Goal: Task Accomplishment & Management: Manage account settings

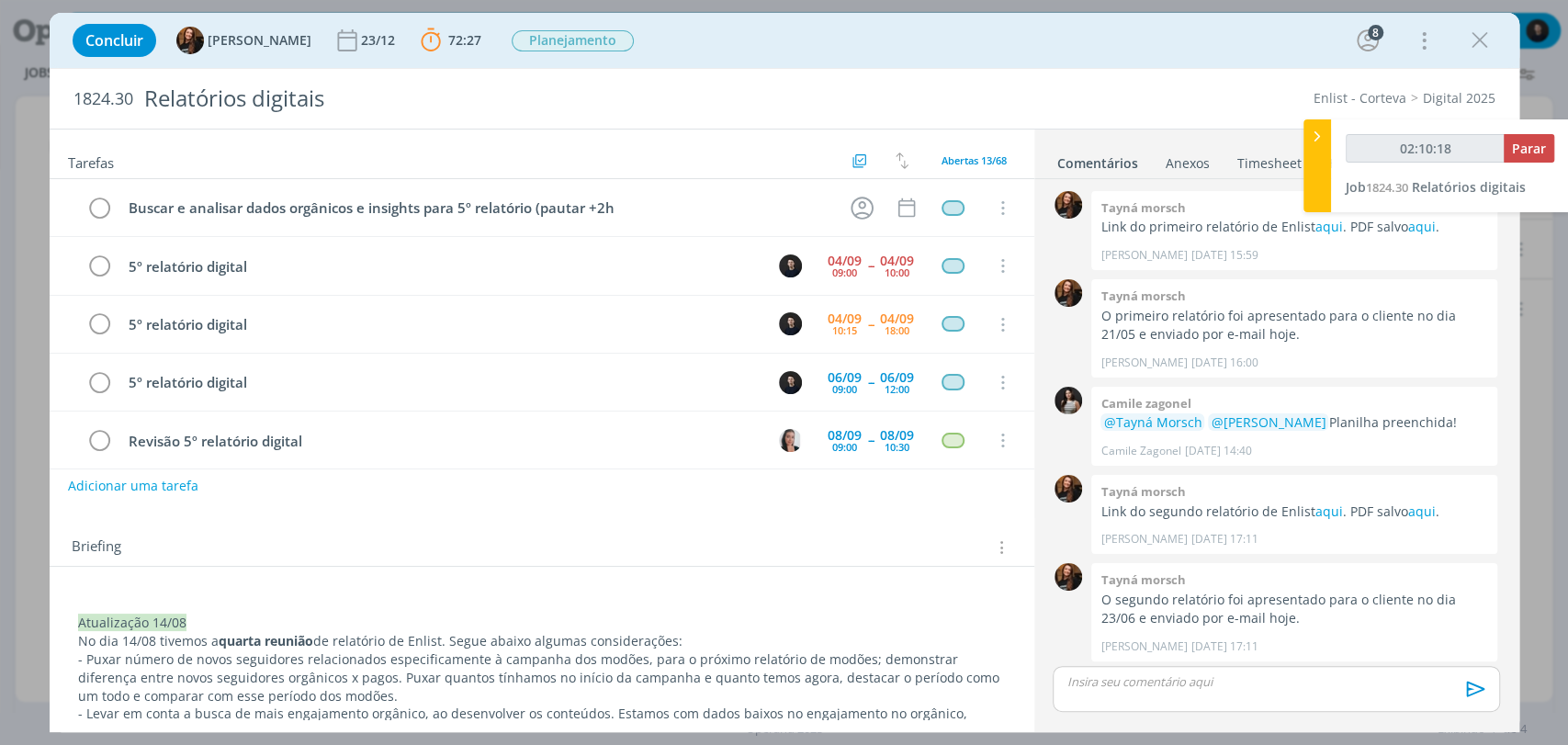
scroll to position [1870, 0]
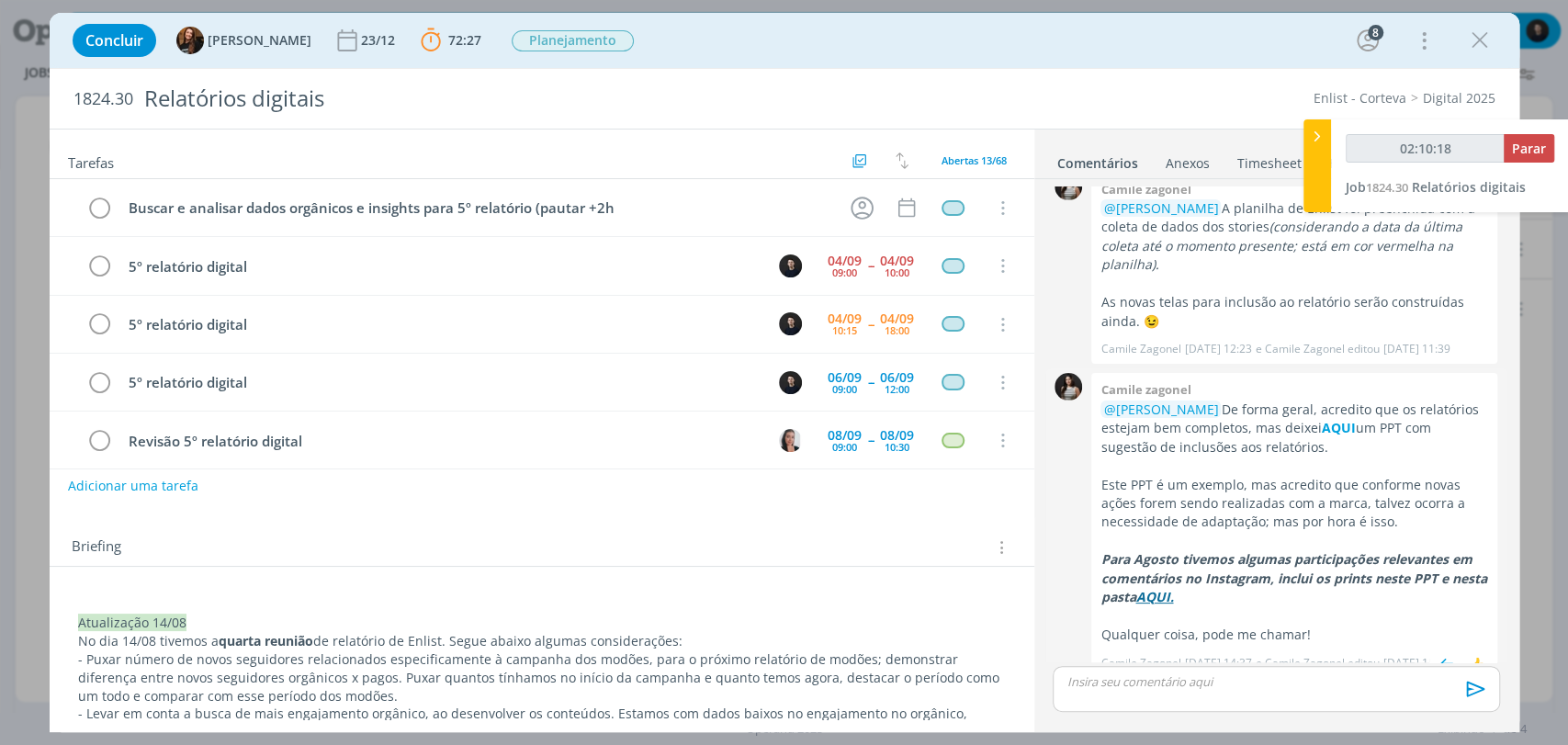
click at [1173, 588] on em "AQUI." at bounding box center [1154, 597] width 38 height 18
type input "02:23:09"
click at [1503, 148] on button "Parar" at bounding box center [1529, 148] width 51 height 28
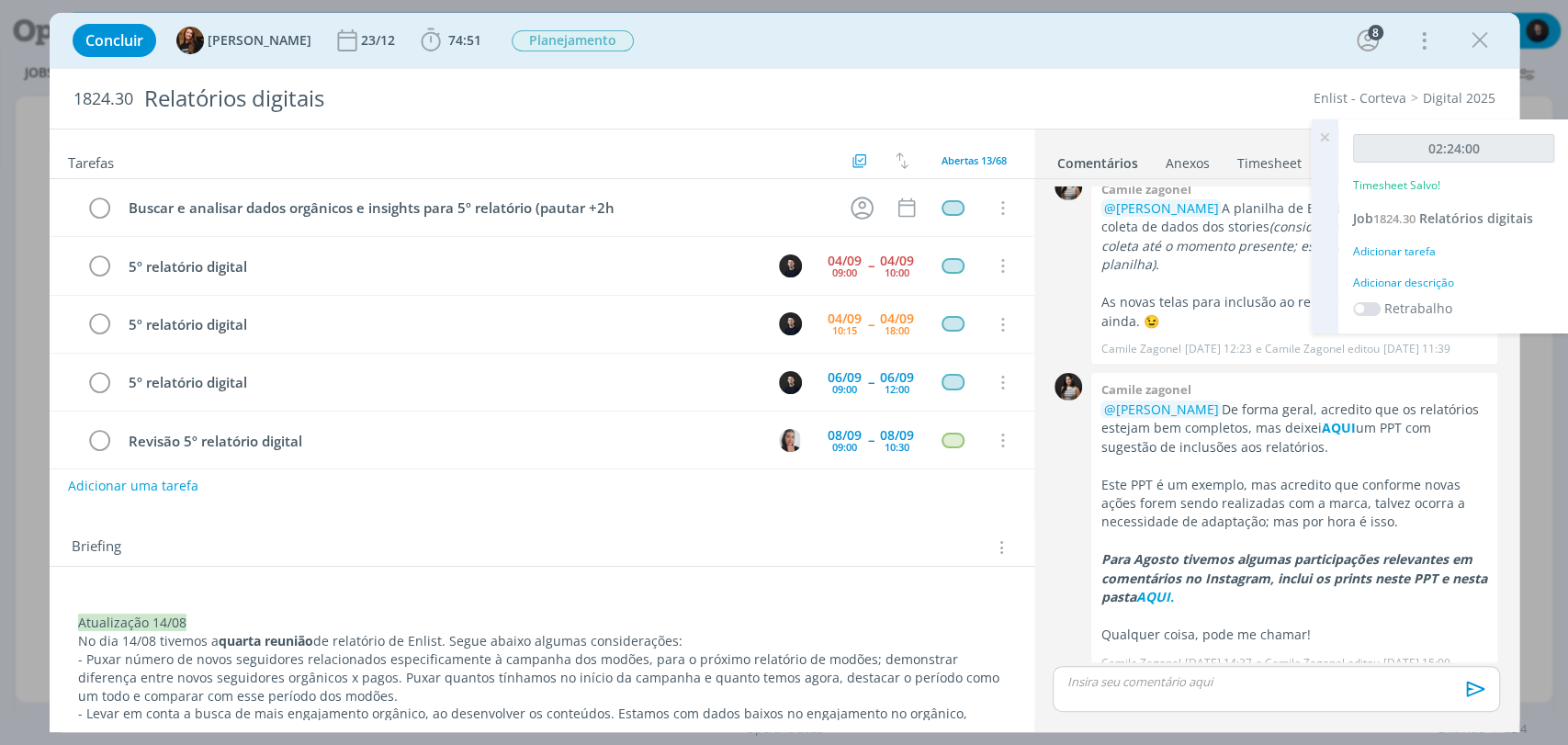
click at [1448, 281] on div "Adicionar descrição" at bounding box center [1453, 283] width 201 height 17
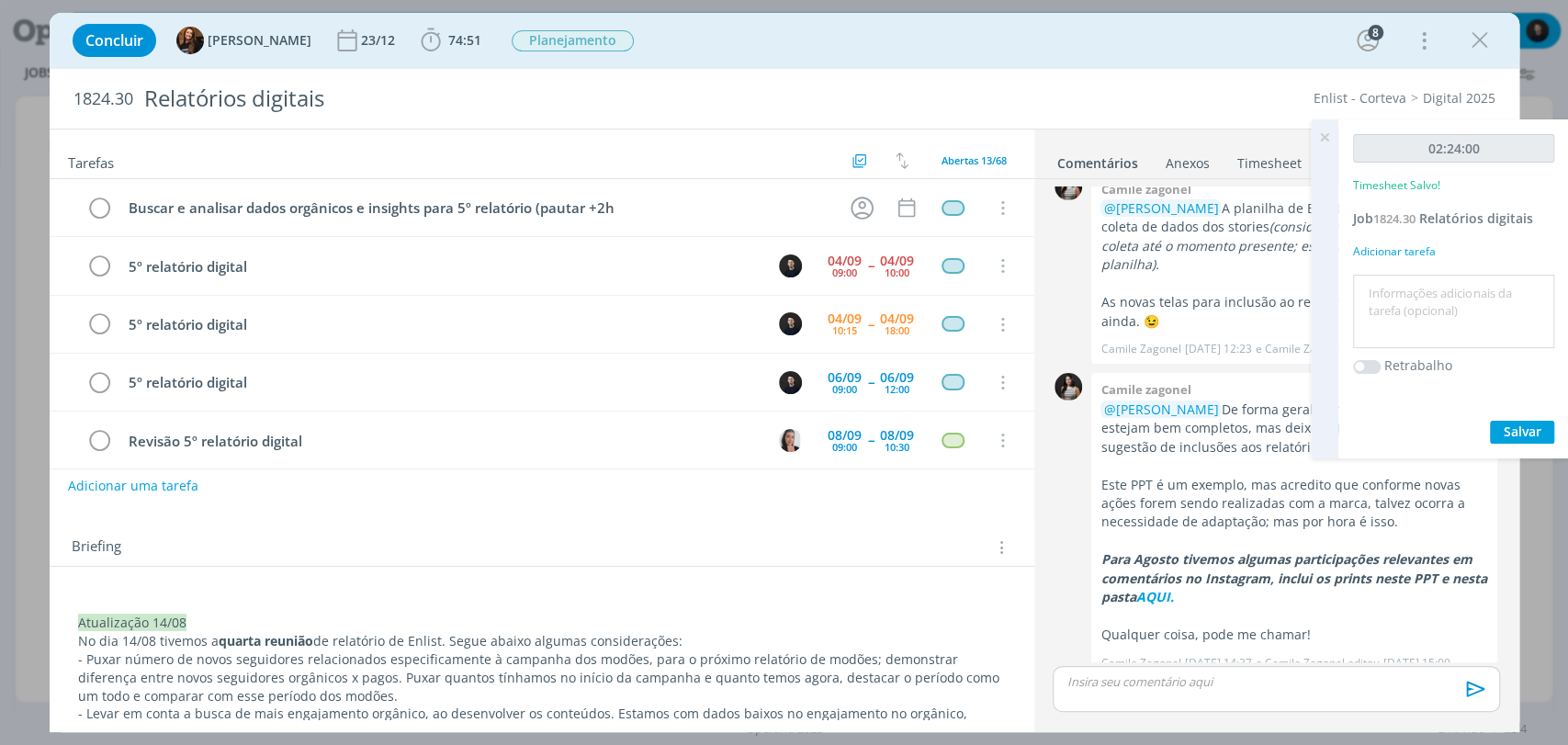
click at [1483, 294] on textarea at bounding box center [1453, 311] width 192 height 65
type textarea "m"
type textarea "relatório"
click at [1490, 421] on button "Salvar" at bounding box center [1522, 432] width 64 height 23
drag, startPoint x: 1471, startPoint y: 46, endPoint x: 1358, endPoint y: 323, distance: 299.2
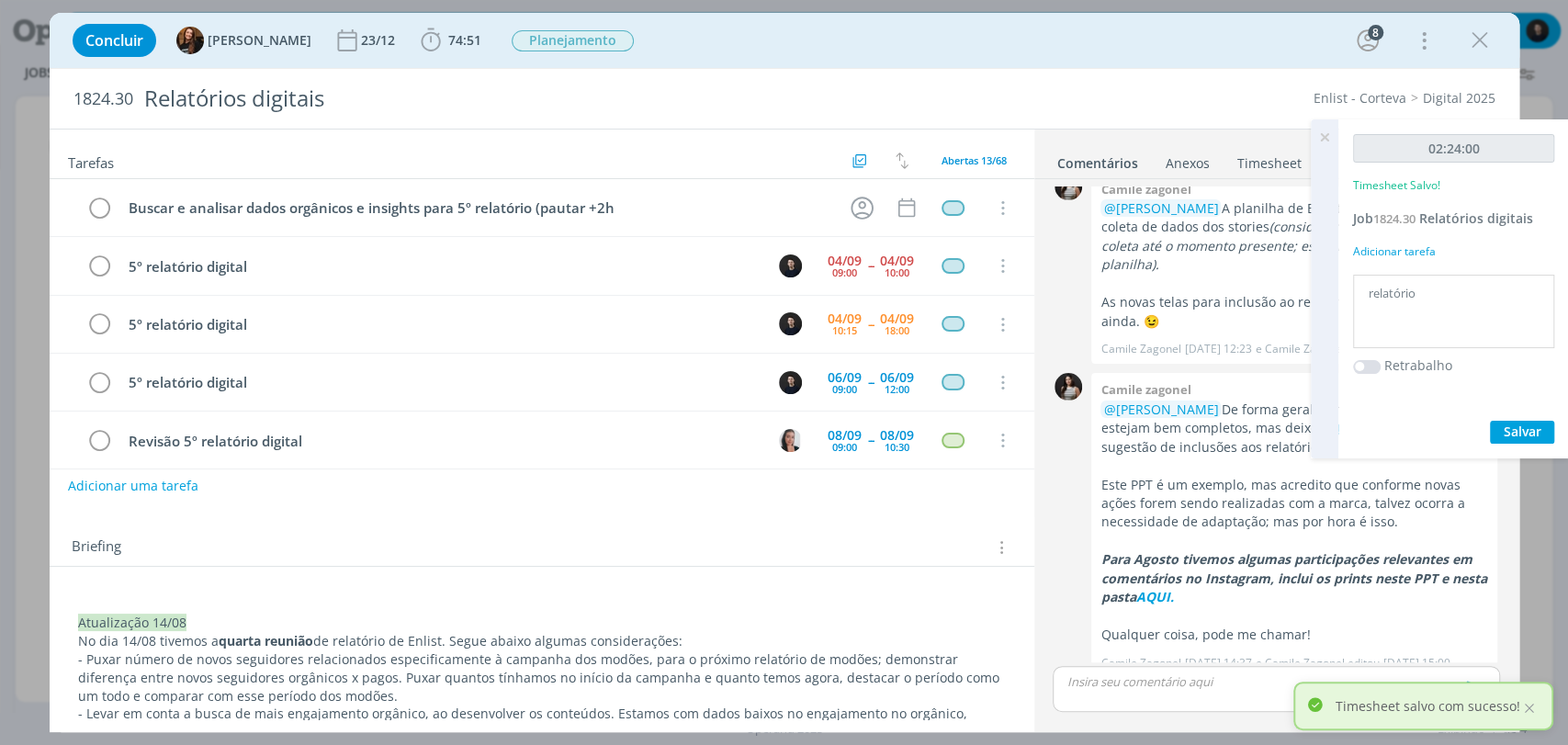
click at [1471, 46] on icon "dialog" at bounding box center [1479, 39] width 27 height 27
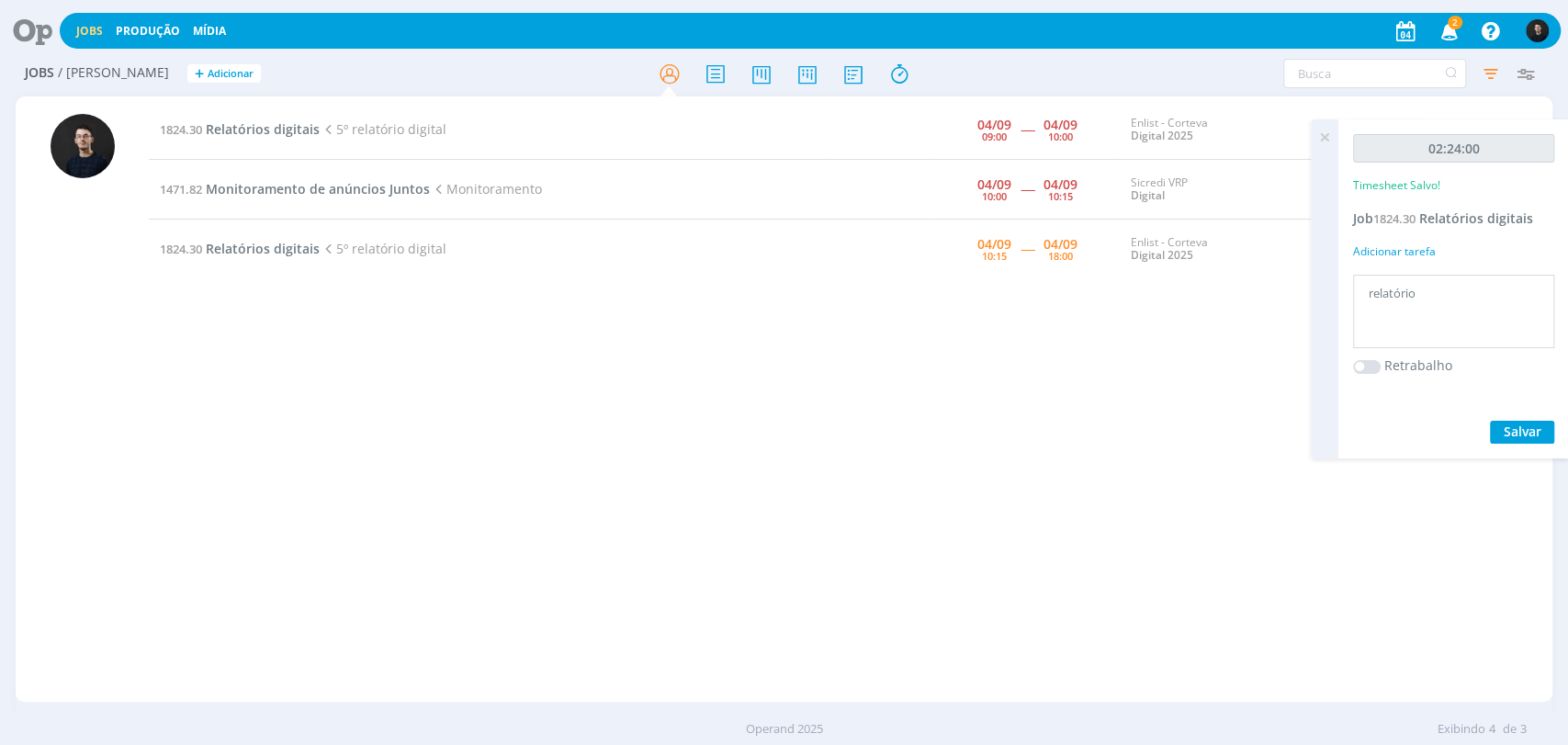
click at [708, 523] on div "1824.30 Relatórios digitais 5º relatório digital [DATE] 09:00 ----- [DATE] 10:0…" at bounding box center [850, 399] width 1404 height 598
click at [0, 31] on header "Jobs Produção [GEOGRAPHIC_DATA] 2 Notificações Central de Ajuda Área de Membros…" at bounding box center [784, 25] width 1568 height 52
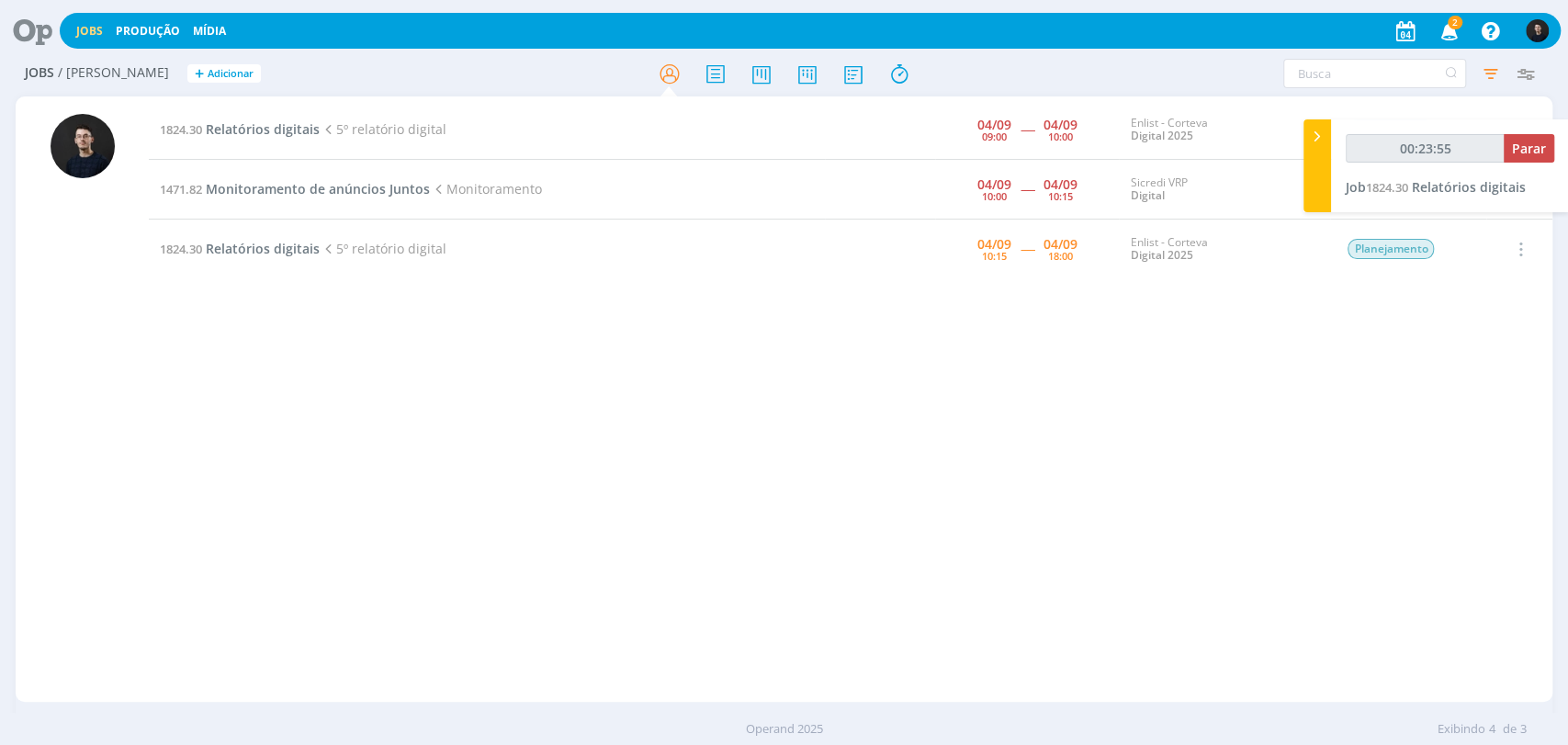
type input "00:24:55"
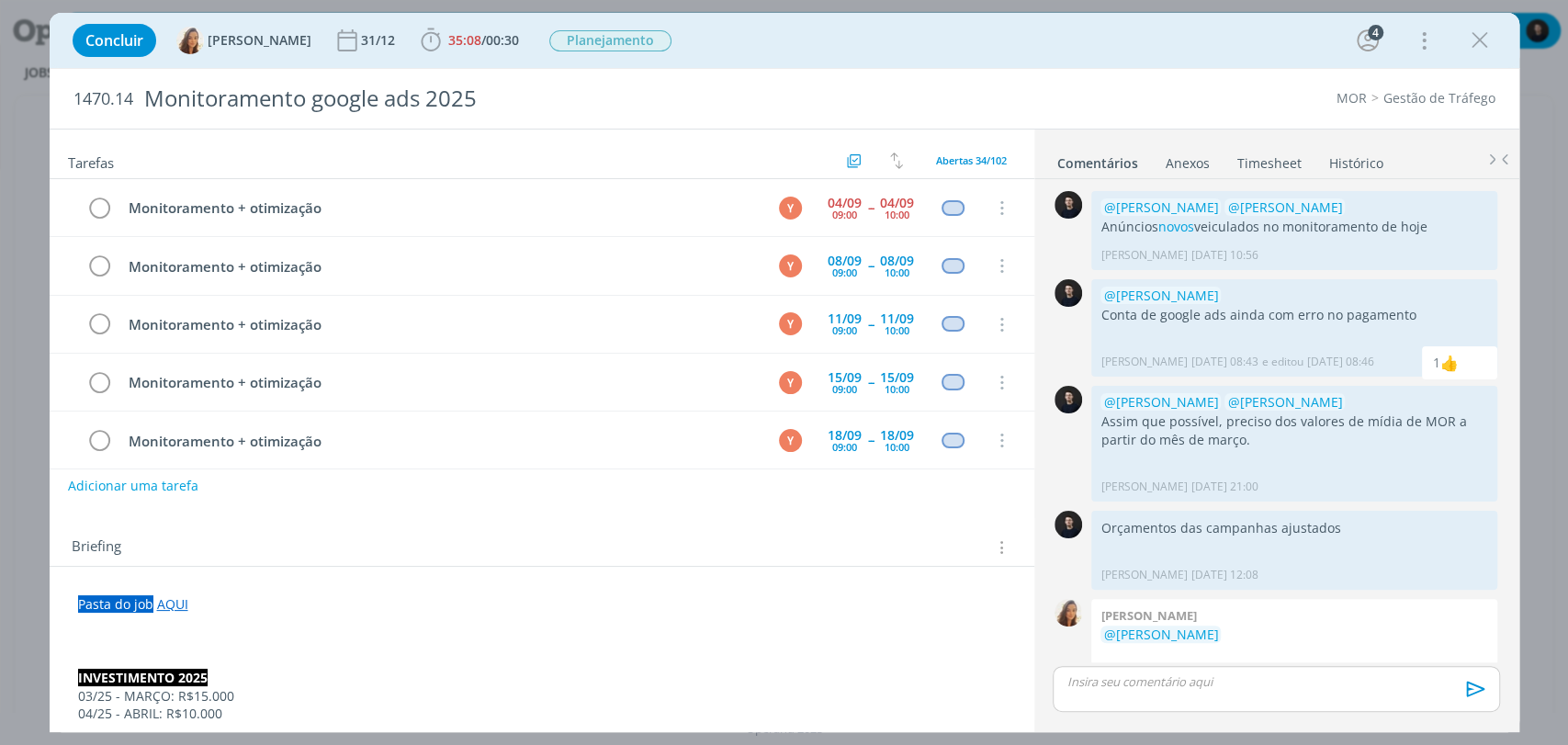
scroll to position [691, 0]
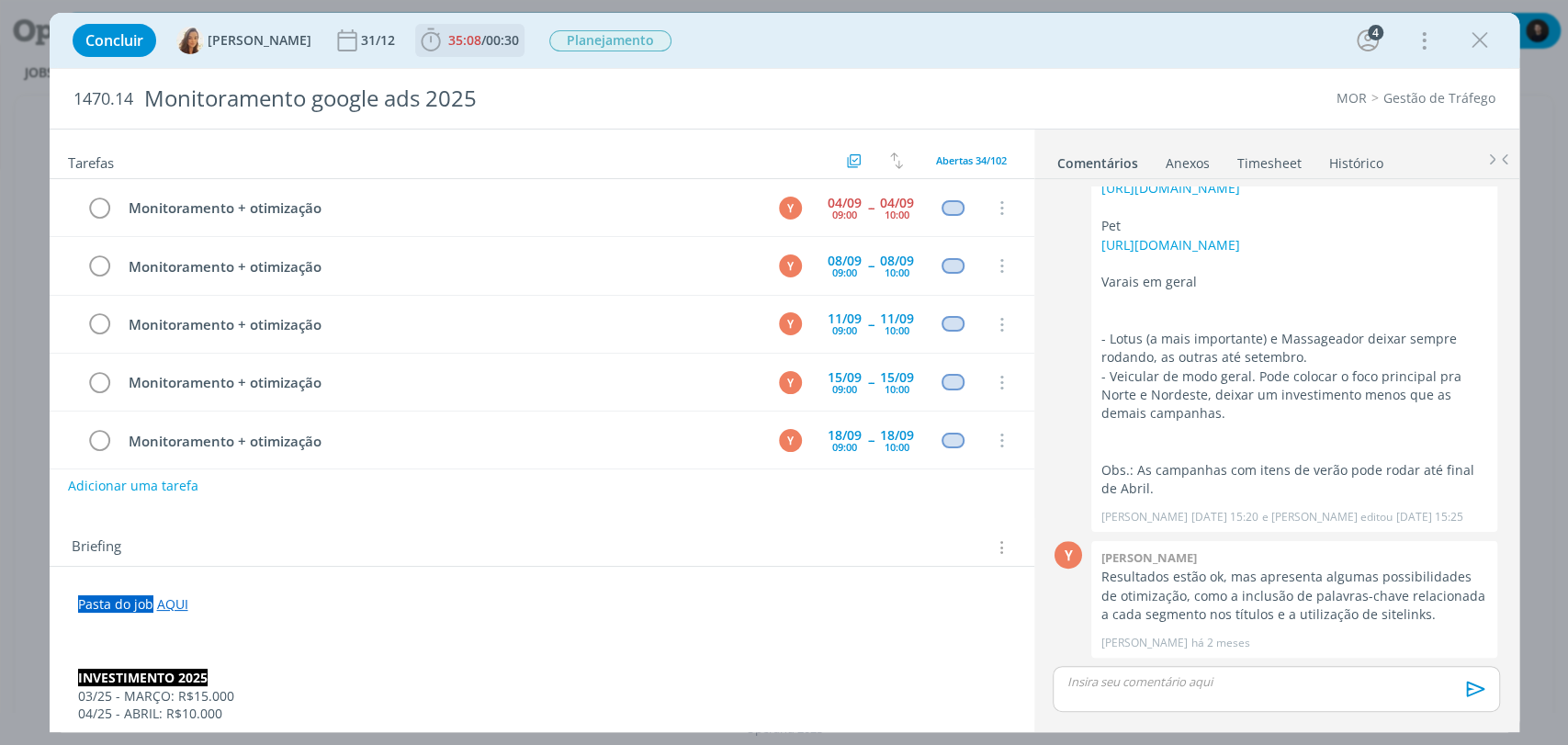
click at [495, 47] on span "00:30" at bounding box center [501, 39] width 33 height 18
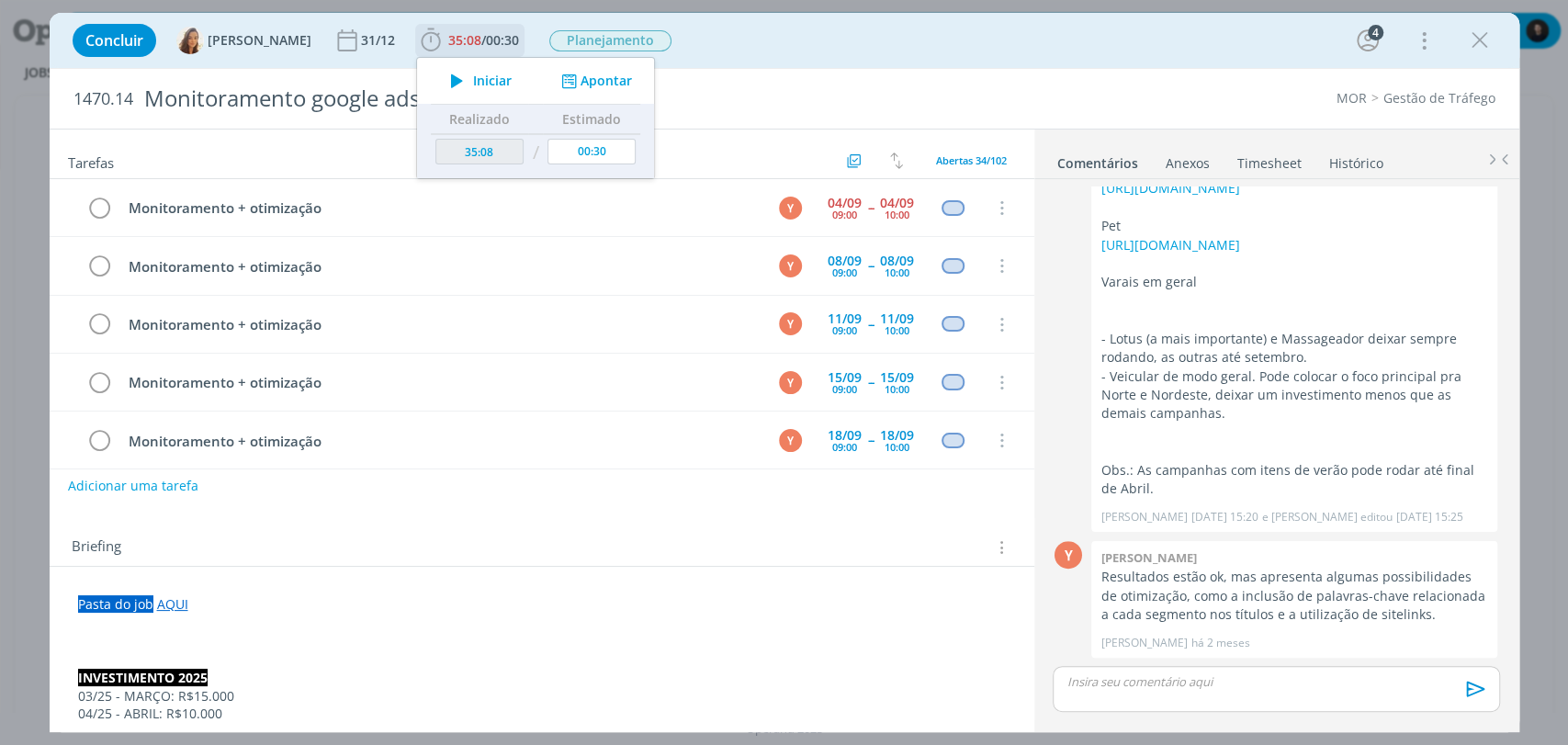
click at [586, 85] on button "Apontar" at bounding box center [593, 81] width 76 height 20
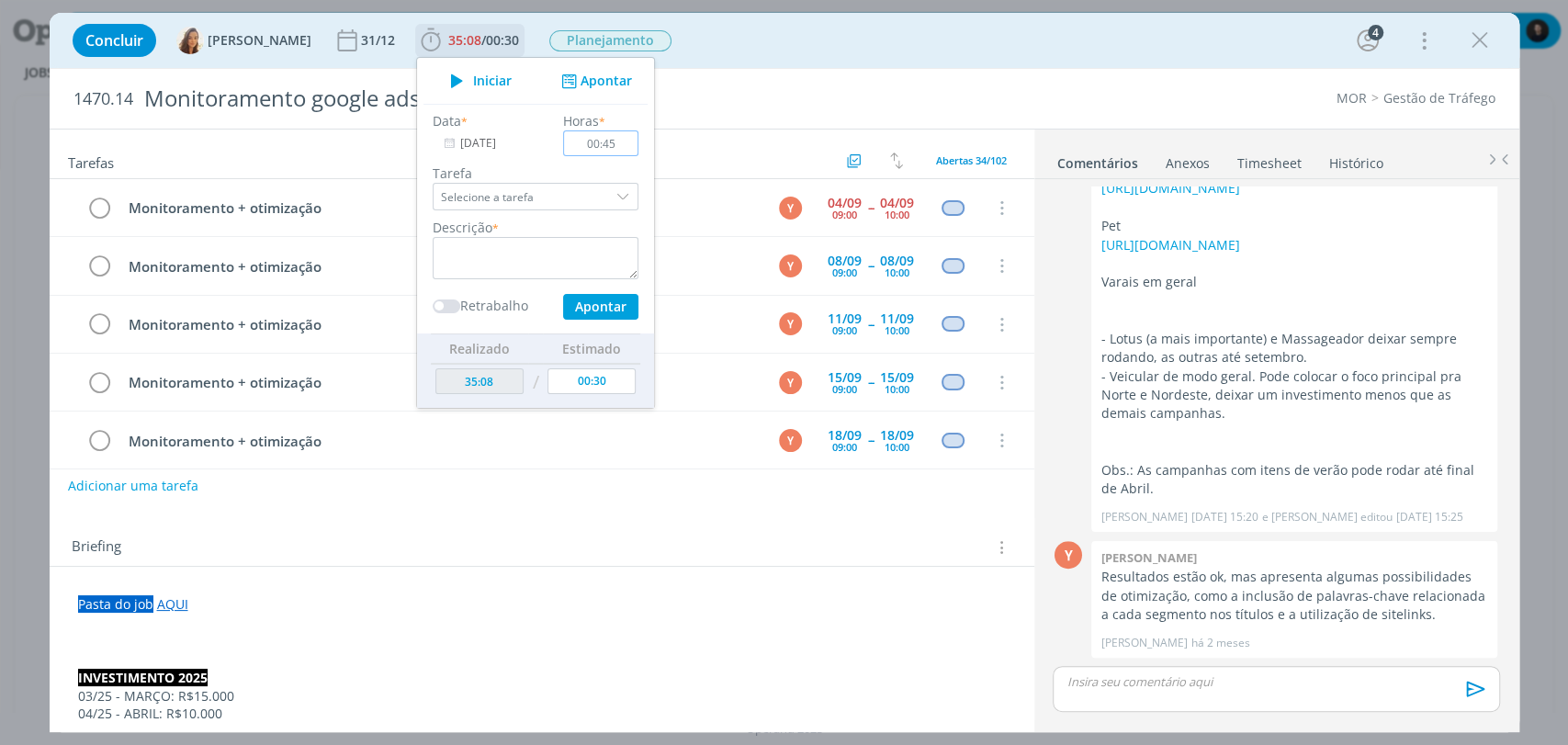
type input "00:45"
click at [544, 239] on textarea "dialog" at bounding box center [535, 257] width 206 height 42
type textarea "conversa com amanda"
click at [461, 243] on textarea "conversa com amanda" at bounding box center [535, 257] width 206 height 42
click at [0, 0] on lt-span "C onversa" at bounding box center [0, 0] width 0 height 0
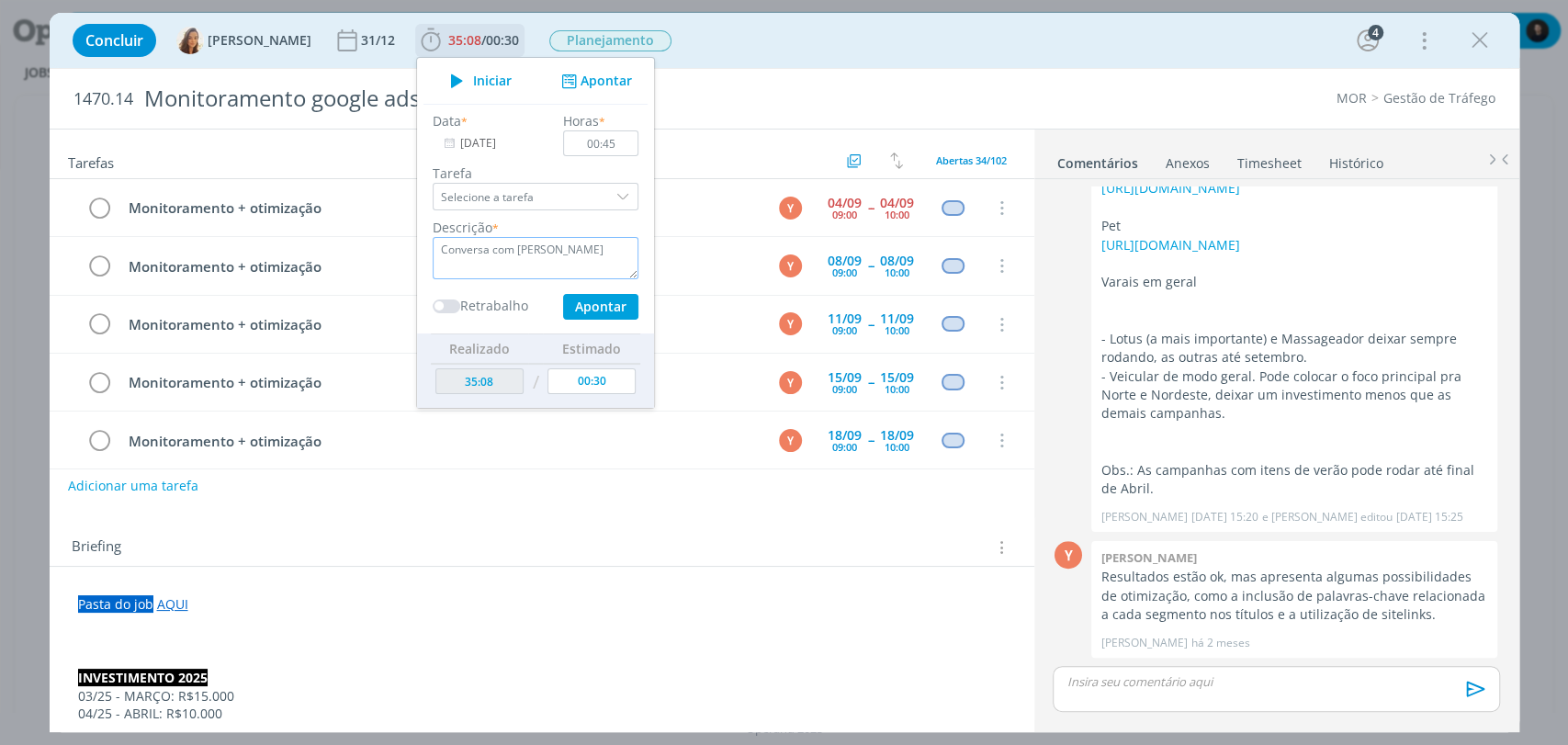
type textarea "Conversa com amanda"
click at [596, 305] on button "Apontar" at bounding box center [600, 306] width 75 height 25
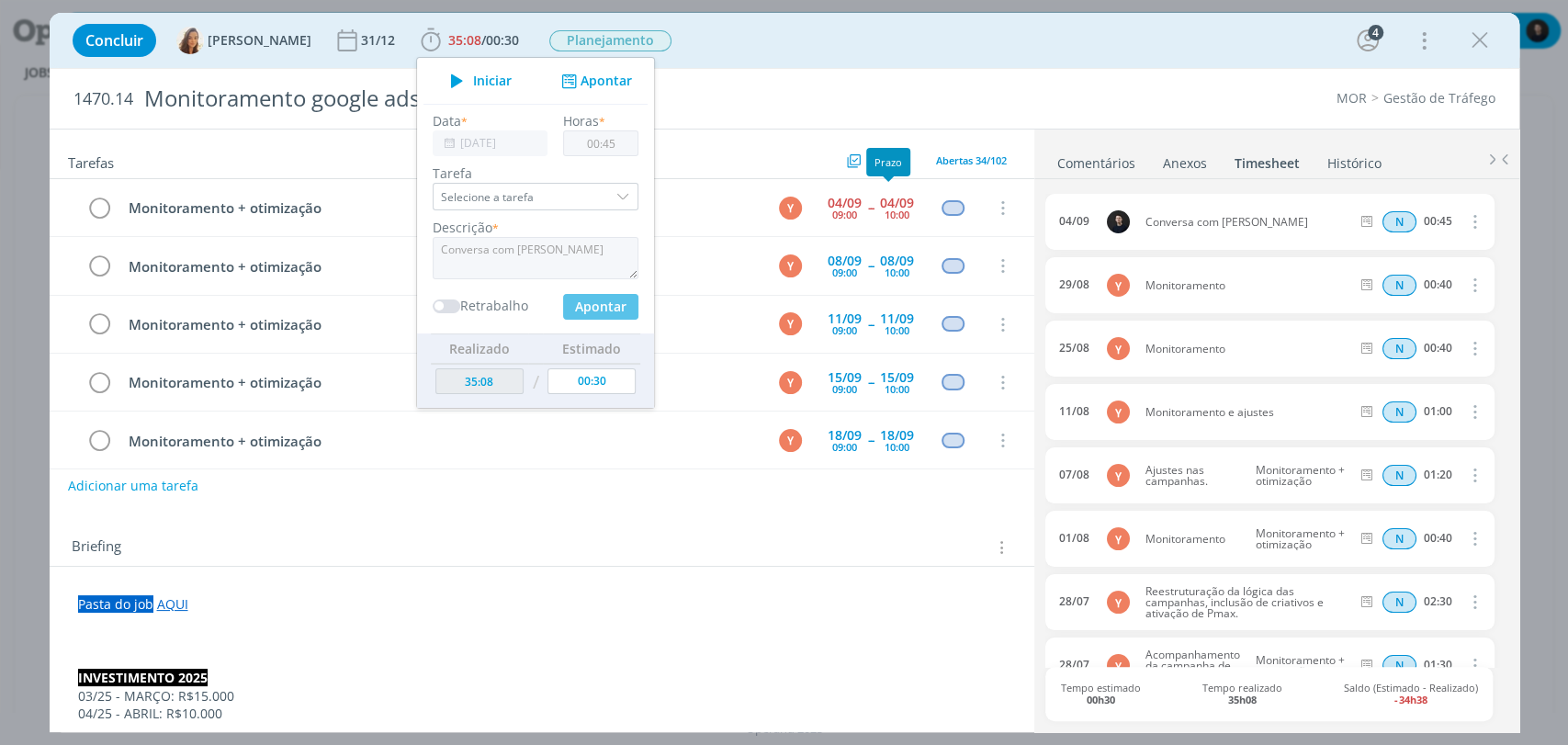
type input "35:53"
type input "00:00"
click at [1484, 52] on icon "dialog" at bounding box center [1479, 39] width 27 height 27
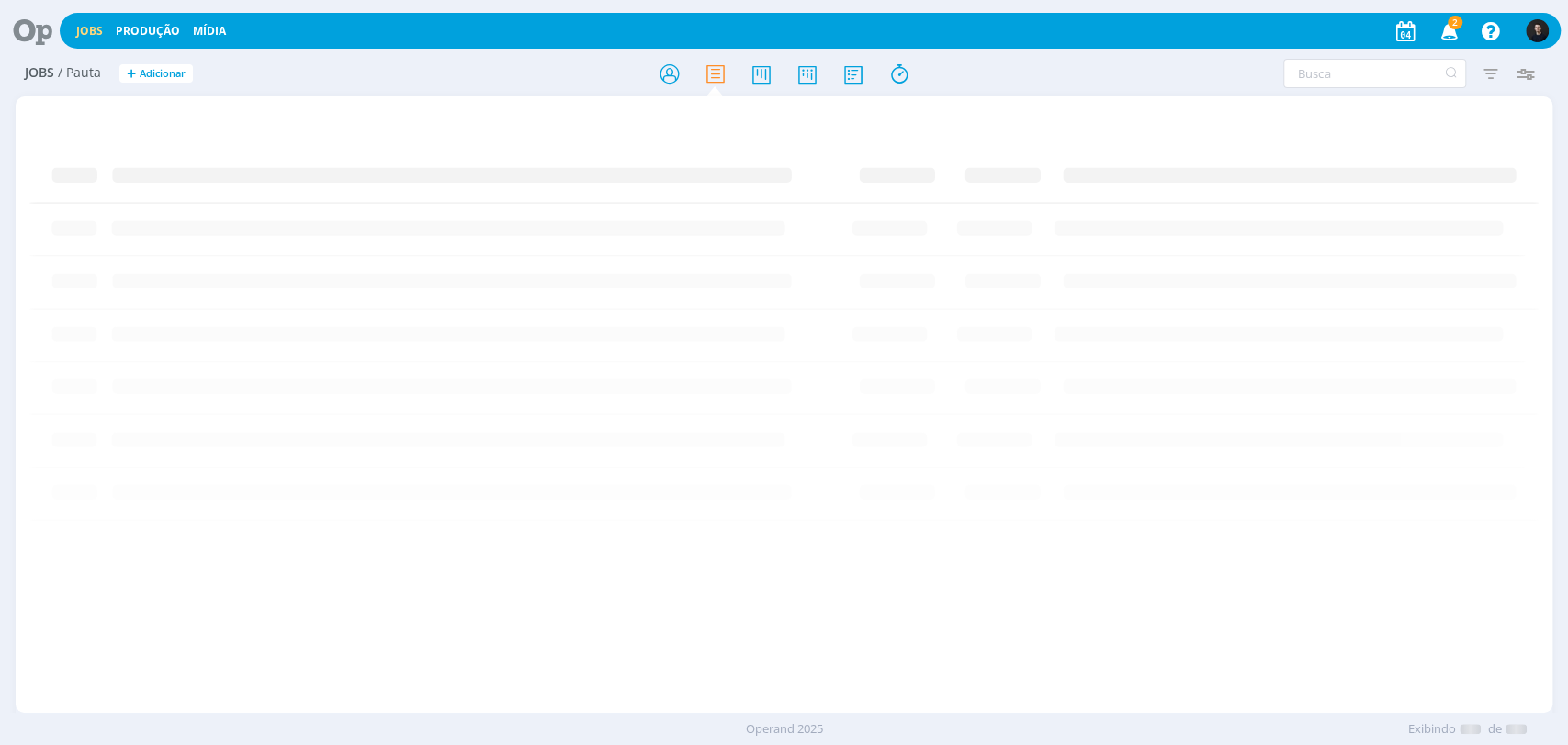
click at [41, 23] on icon at bounding box center [26, 31] width 38 height 36
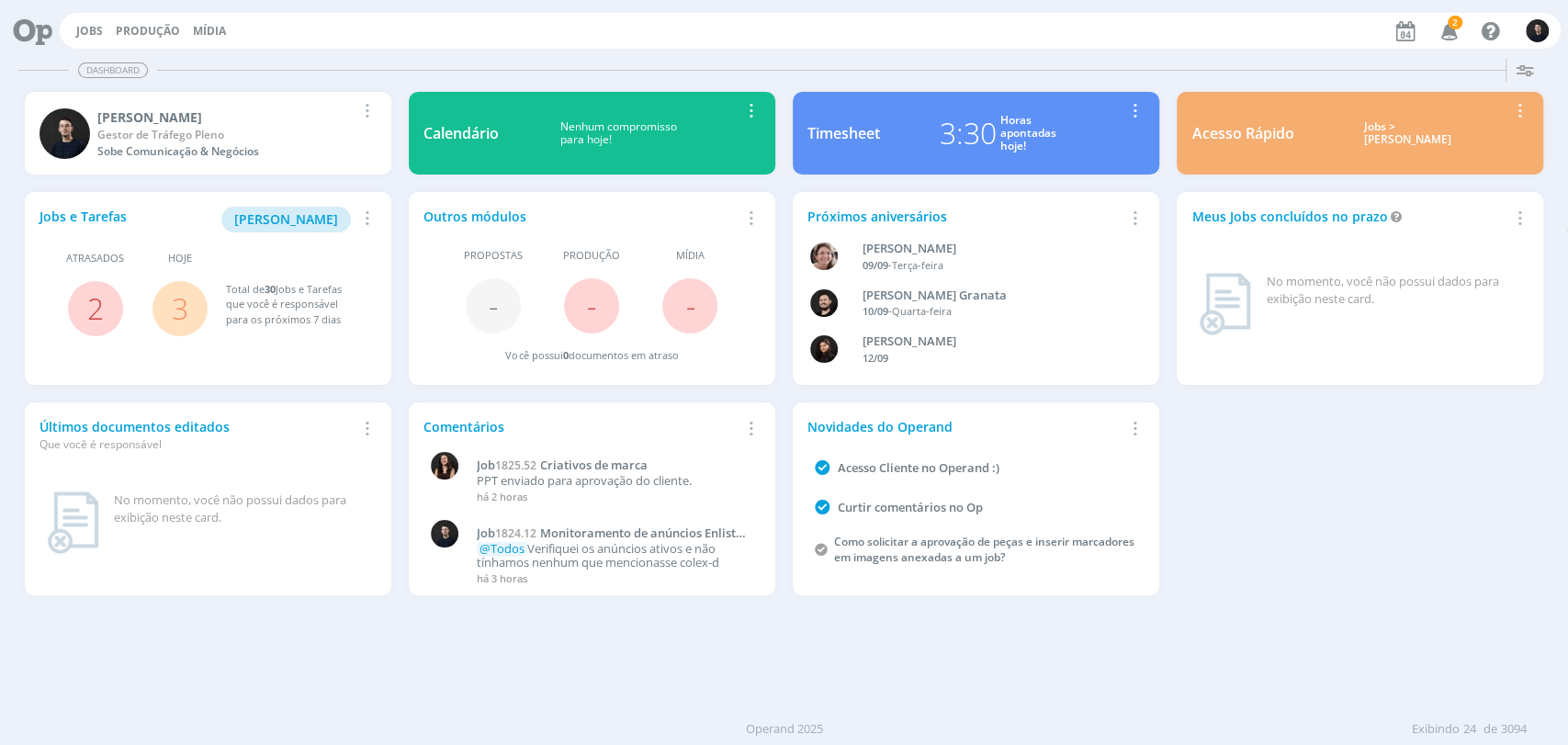
click at [1042, 134] on div "Horas apontadas hoje!" at bounding box center [1028, 133] width 56 height 39
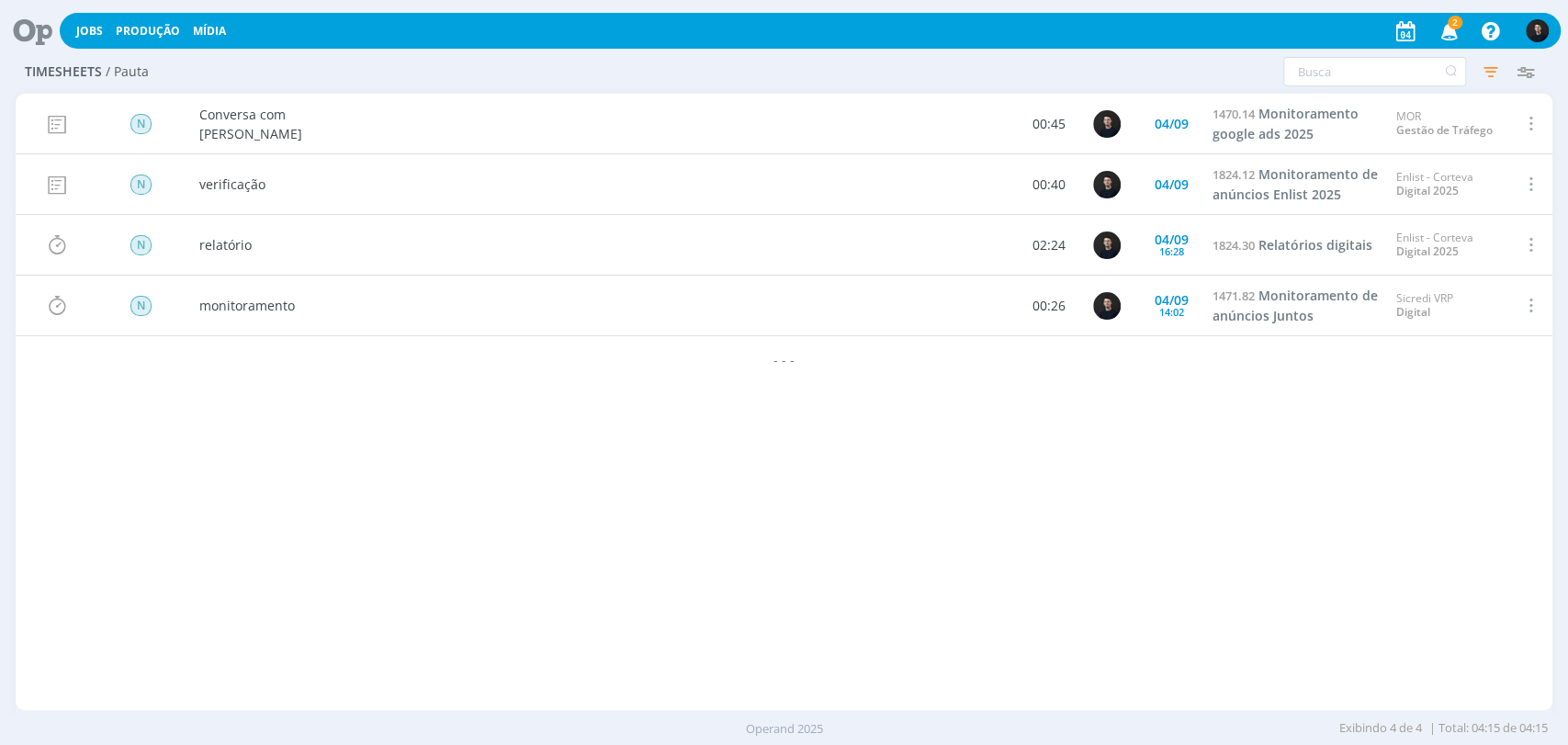
drag, startPoint x: 67, startPoint y: 8, endPoint x: 76, endPoint y: 17, distance: 12.7
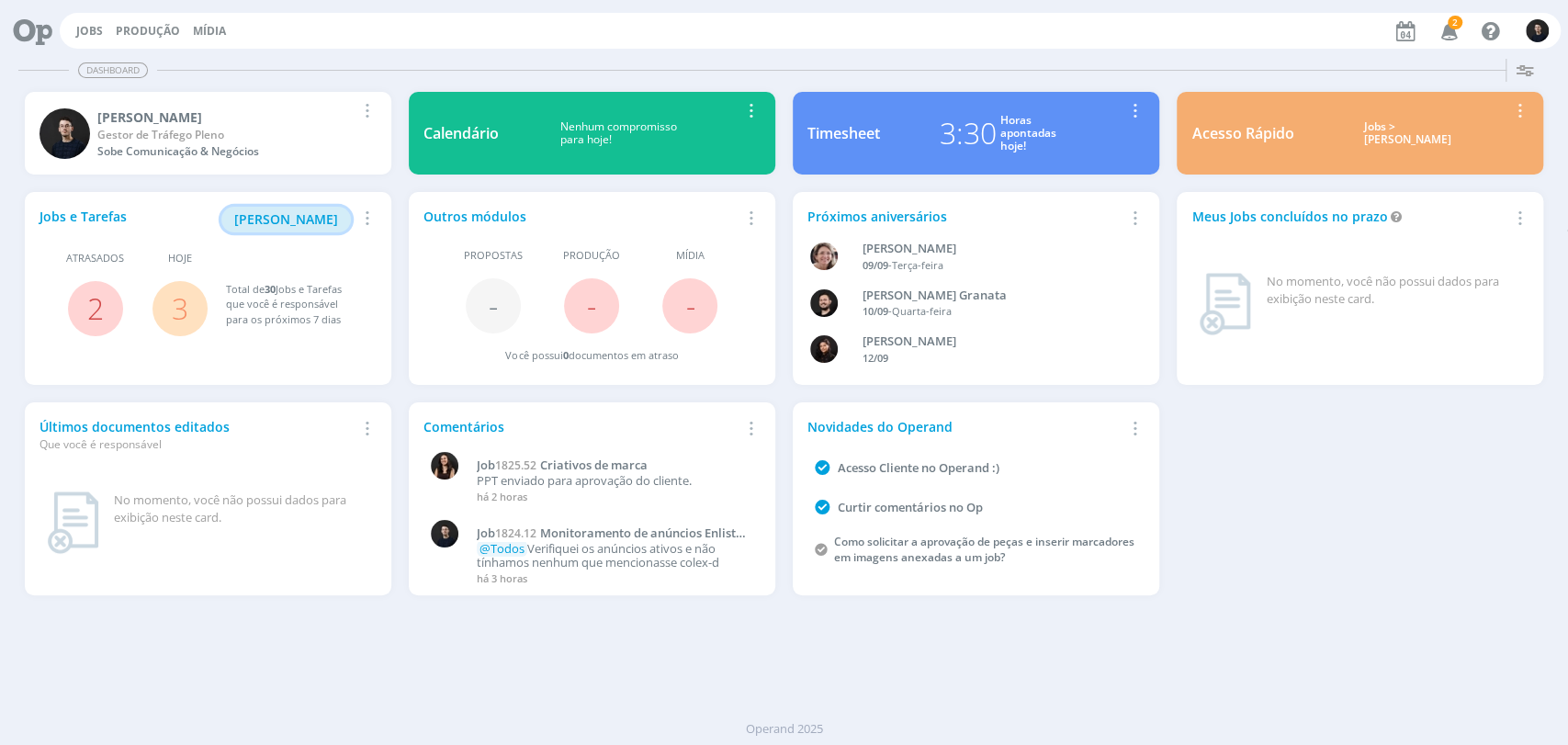
click at [342, 214] on button "Minha Pauta" at bounding box center [286, 219] width 130 height 25
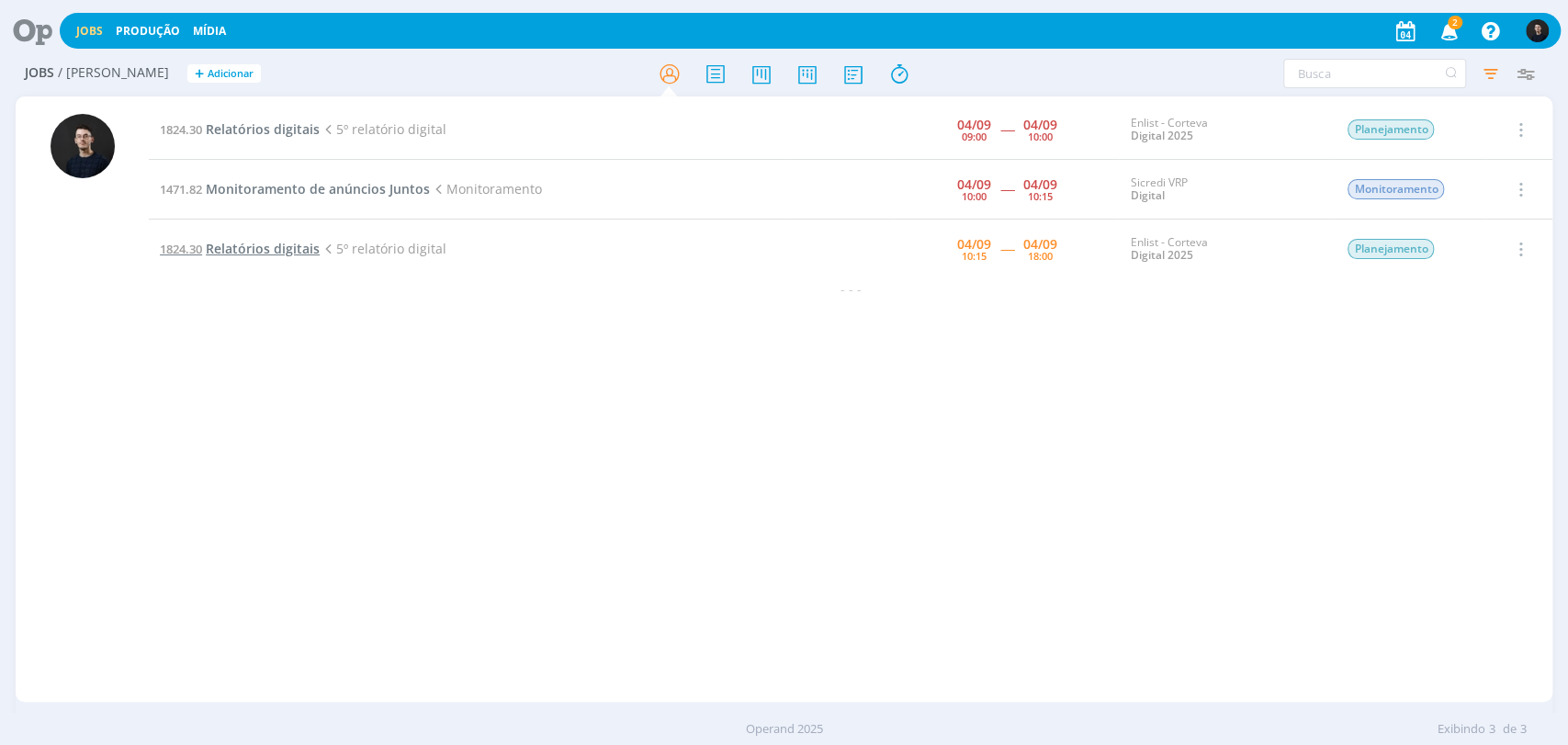
click at [242, 247] on span "Relatórios digitais" at bounding box center [262, 248] width 114 height 18
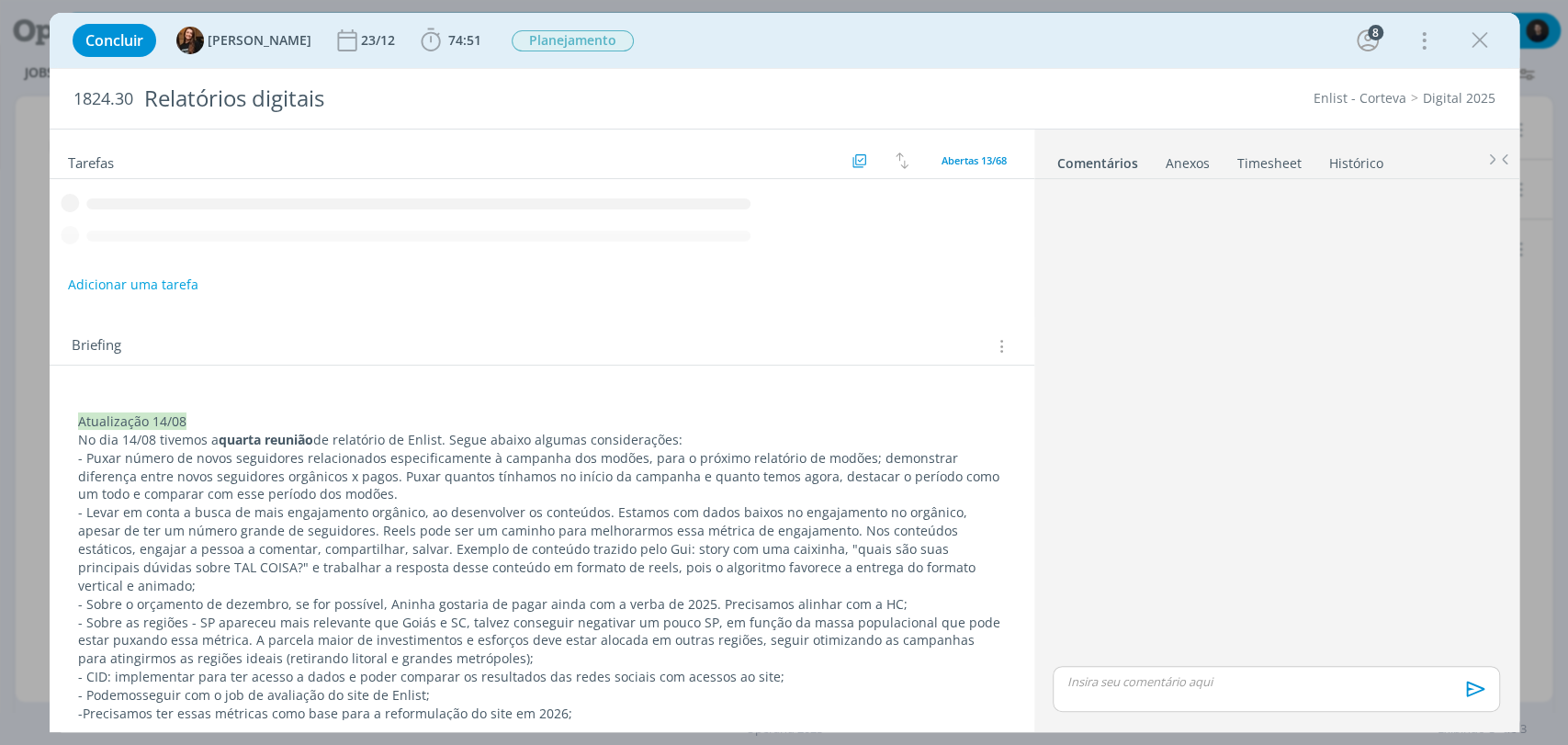
click at [423, 23] on div "Concluir Tayná Morsch 23/12 74:51 Iniciar Apontar Data * 04/09/2025 Horas * 00:…" at bounding box center [784, 40] width 1442 height 44
click at [444, 36] on b "74:51" at bounding box center [464, 40] width 40 height 13
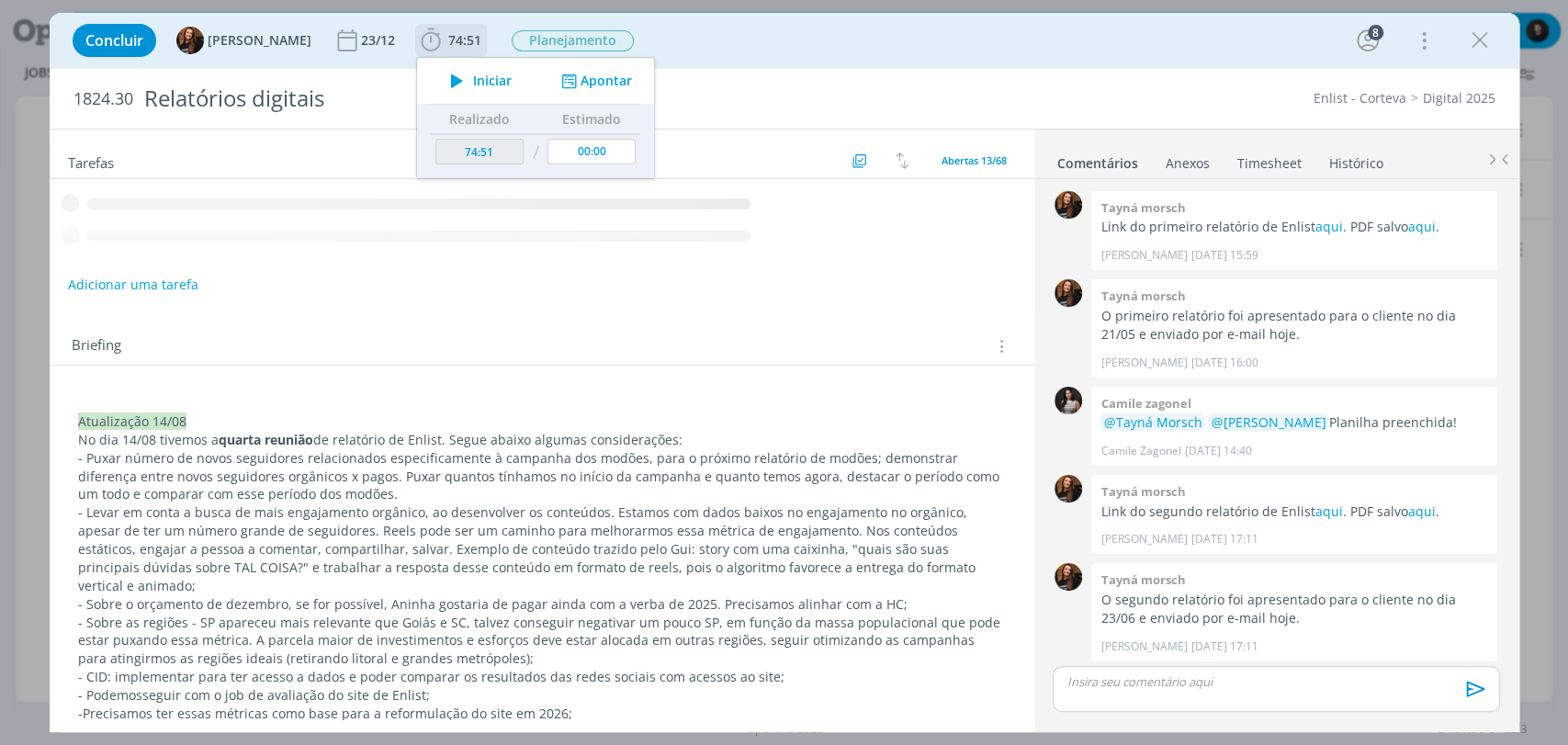
scroll to position [1870, 0]
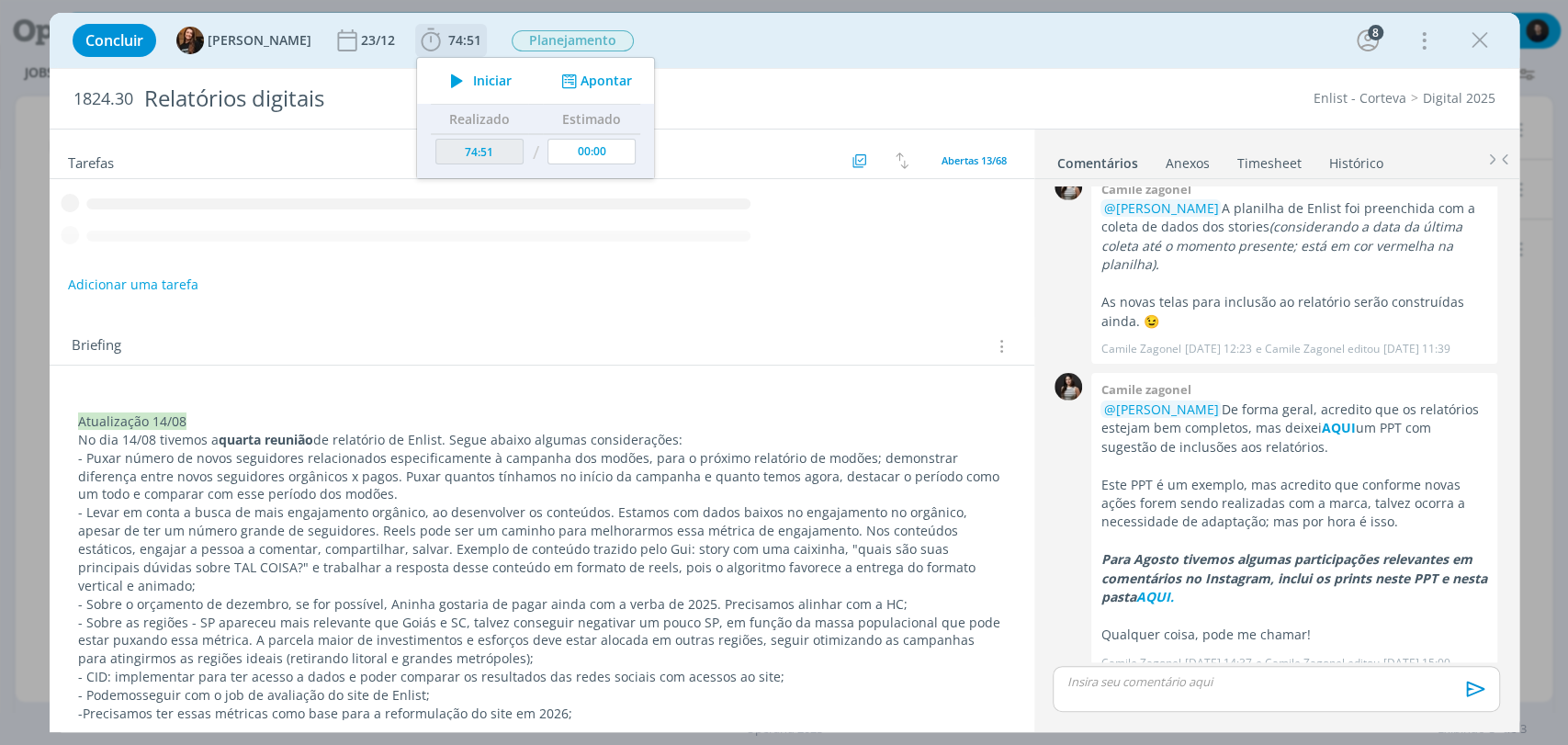
click at [473, 85] on span "Iniciar" at bounding box center [492, 81] width 38 height 13
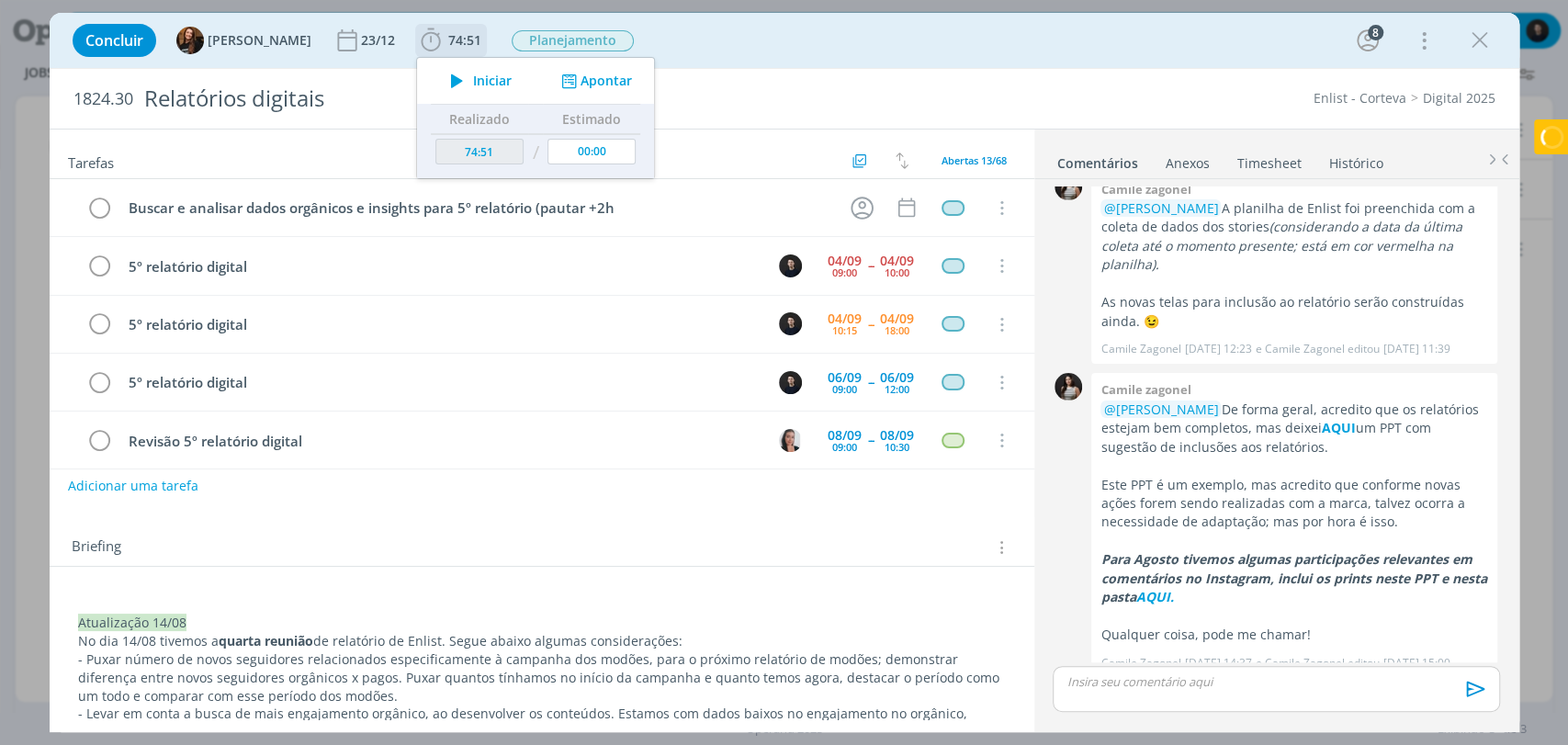
scroll to position [58, 0]
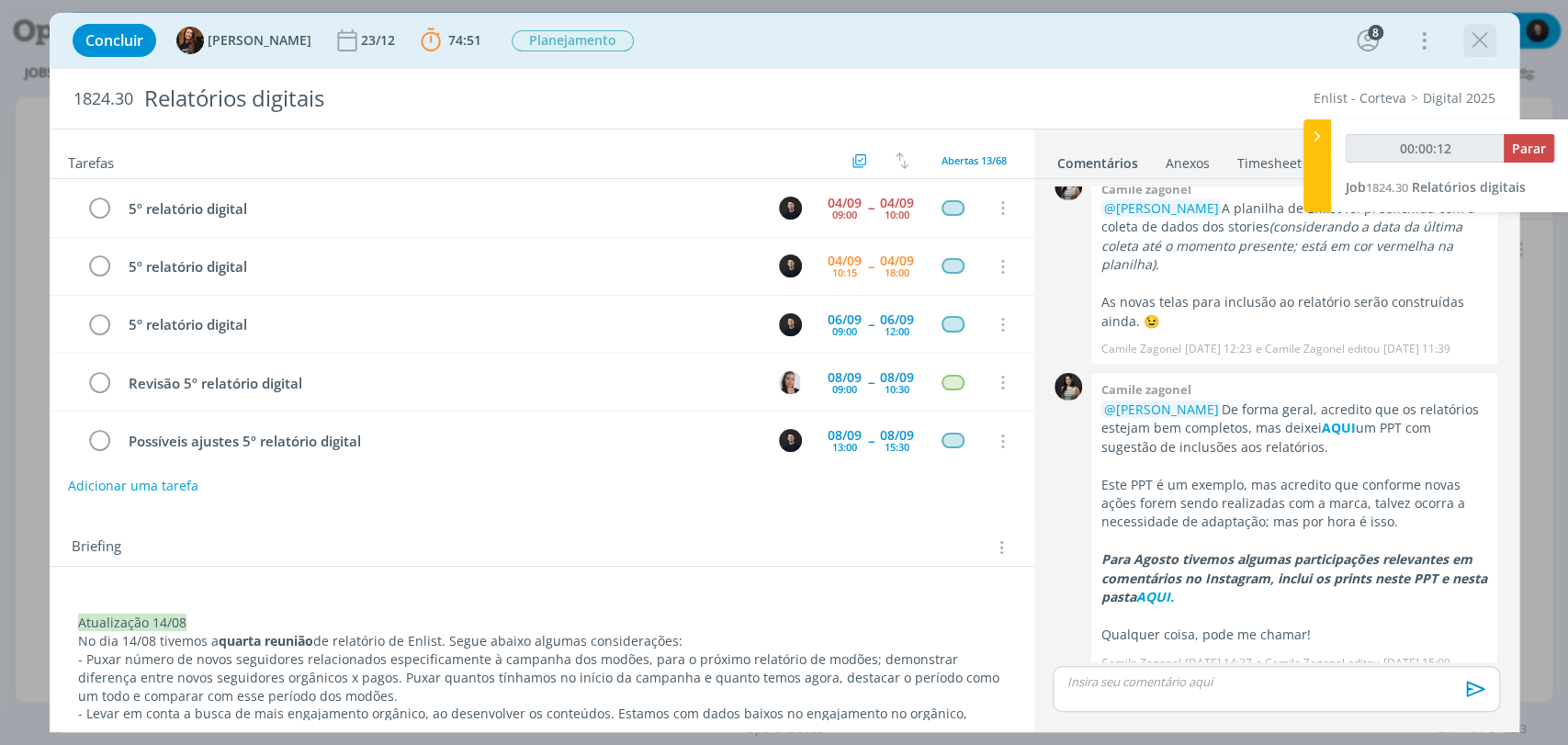
click at [1476, 32] on icon "dialog" at bounding box center [1479, 39] width 27 height 27
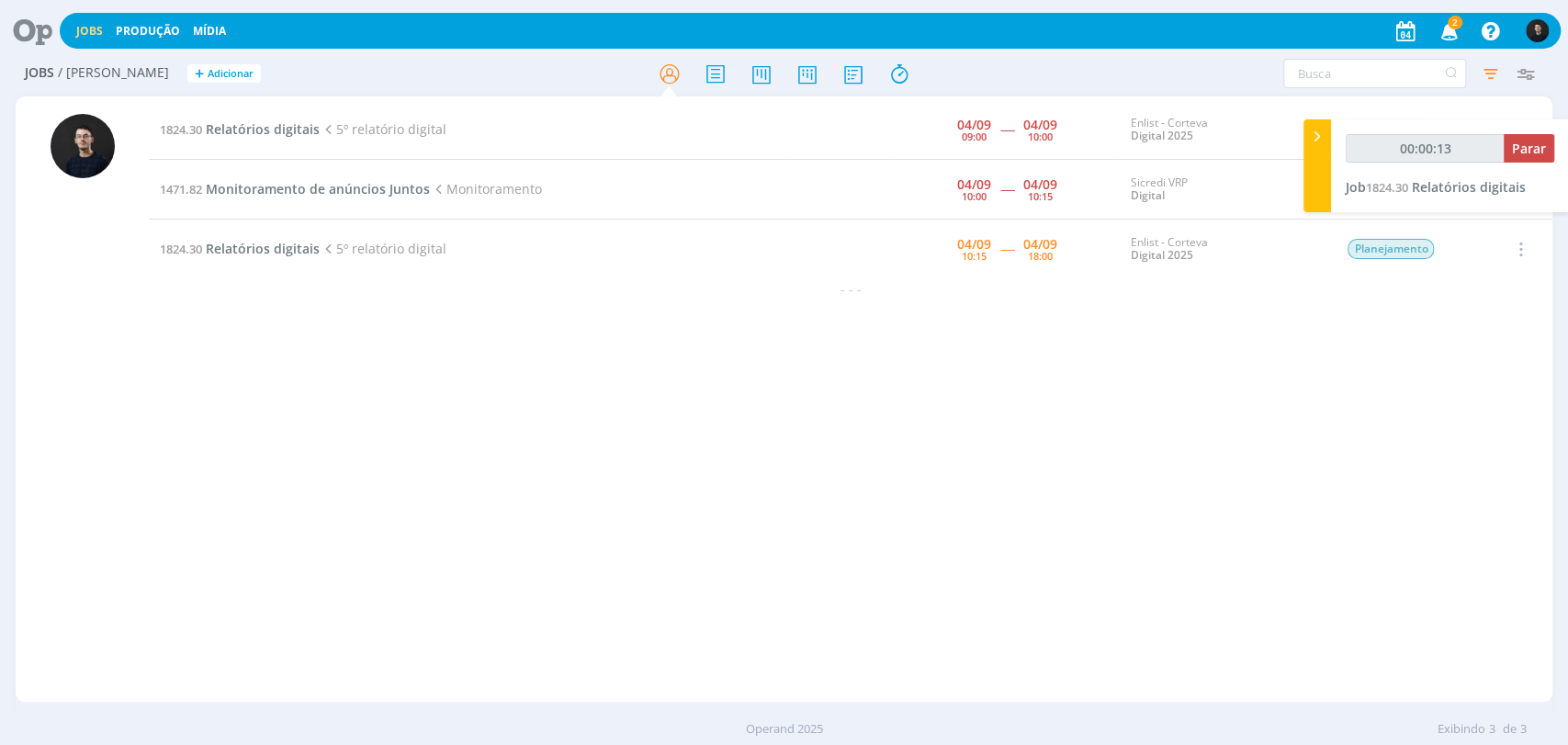
click at [12, 23] on icon at bounding box center [26, 31] width 38 height 36
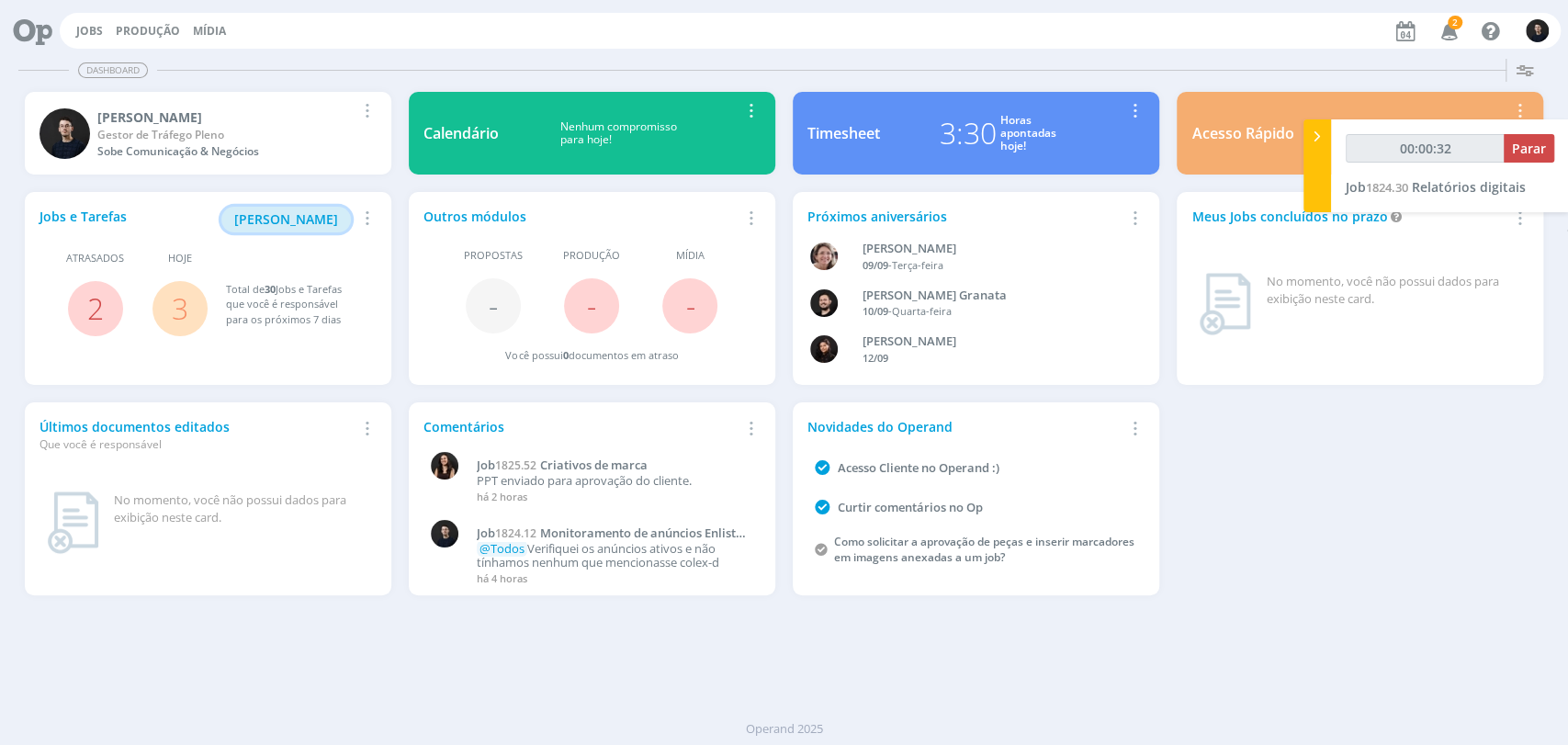
click at [323, 222] on span "Minha Pauta" at bounding box center [285, 219] width 104 height 18
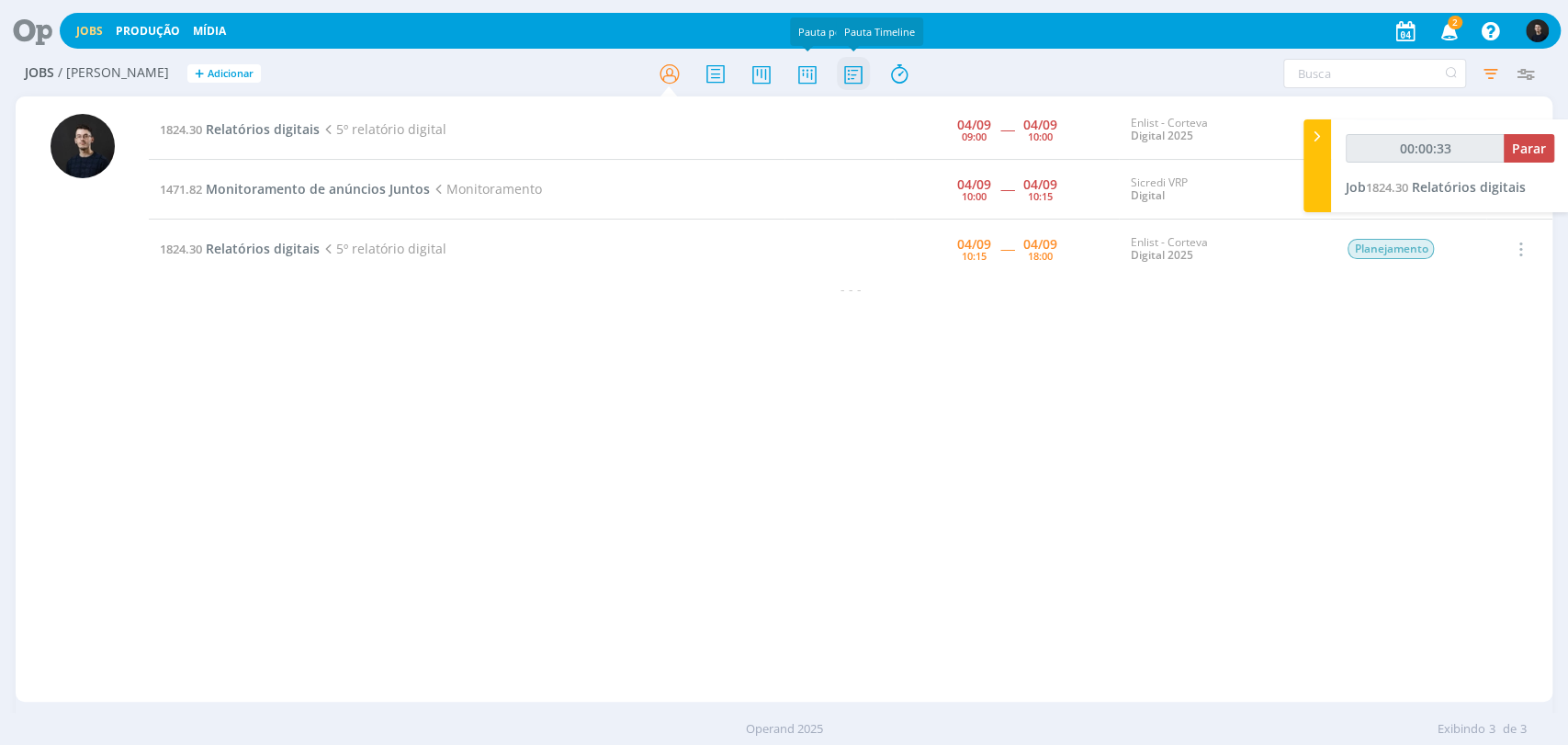
click at [861, 75] on icon at bounding box center [852, 74] width 33 height 36
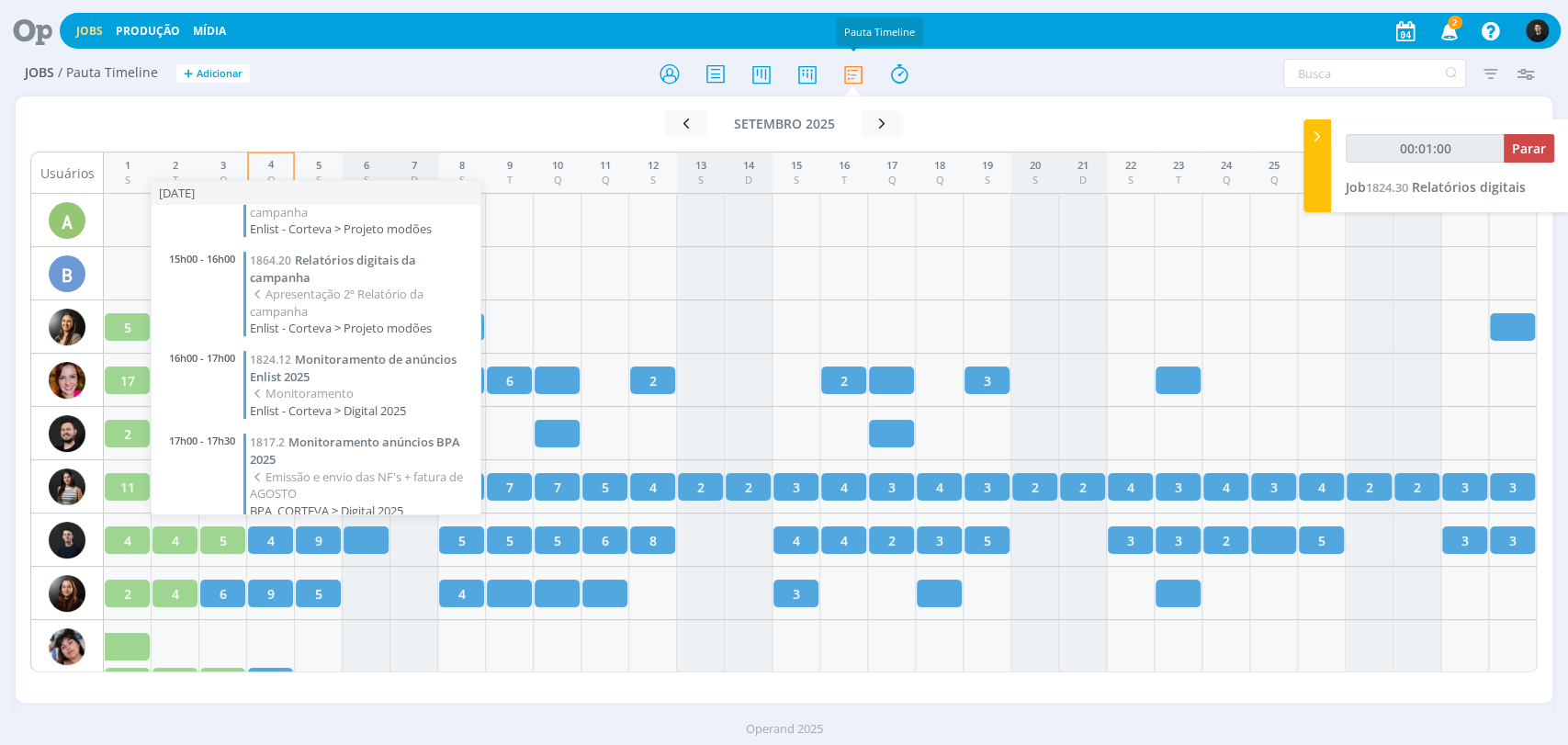
scroll to position [517, 0]
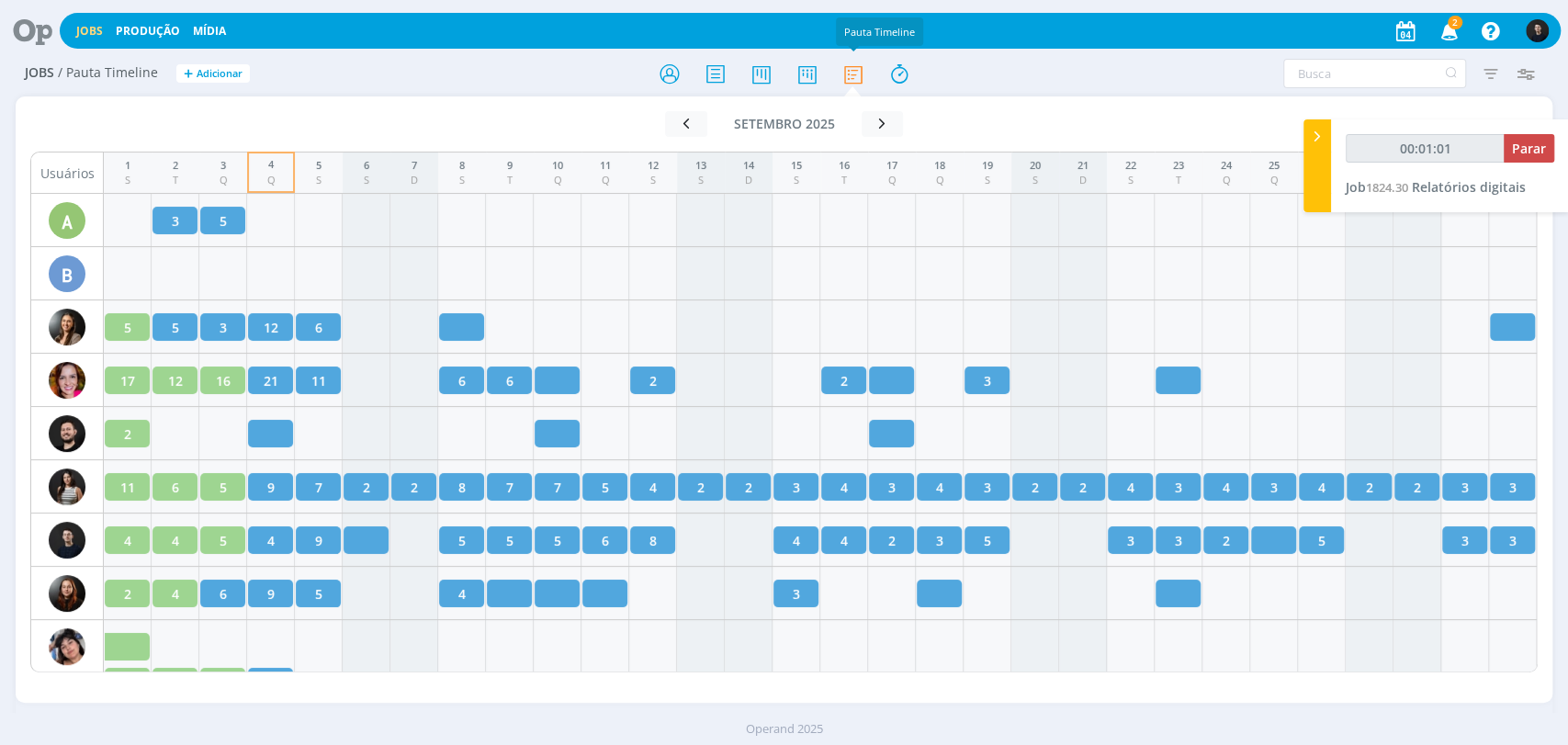
click at [387, 109] on div "Ir para mês atual setembro 2025 < 2025 > Janeiro Fevereiro Março Abril Maio Jun…" at bounding box center [784, 388] width 1536 height 583
click at [25, 26] on icon at bounding box center [26, 31] width 38 height 36
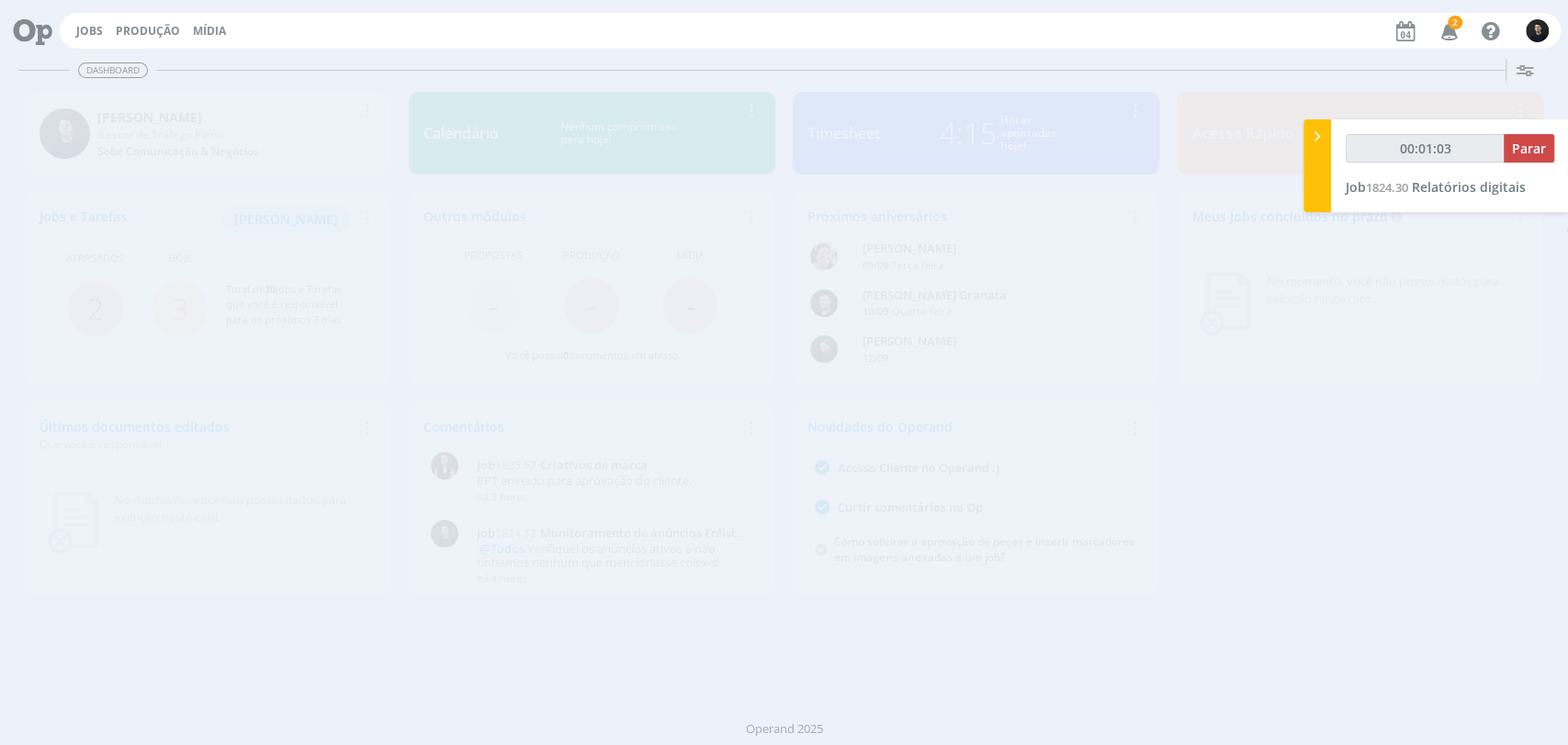
click at [967, 147] on div "4:15" at bounding box center [968, 132] width 57 height 44
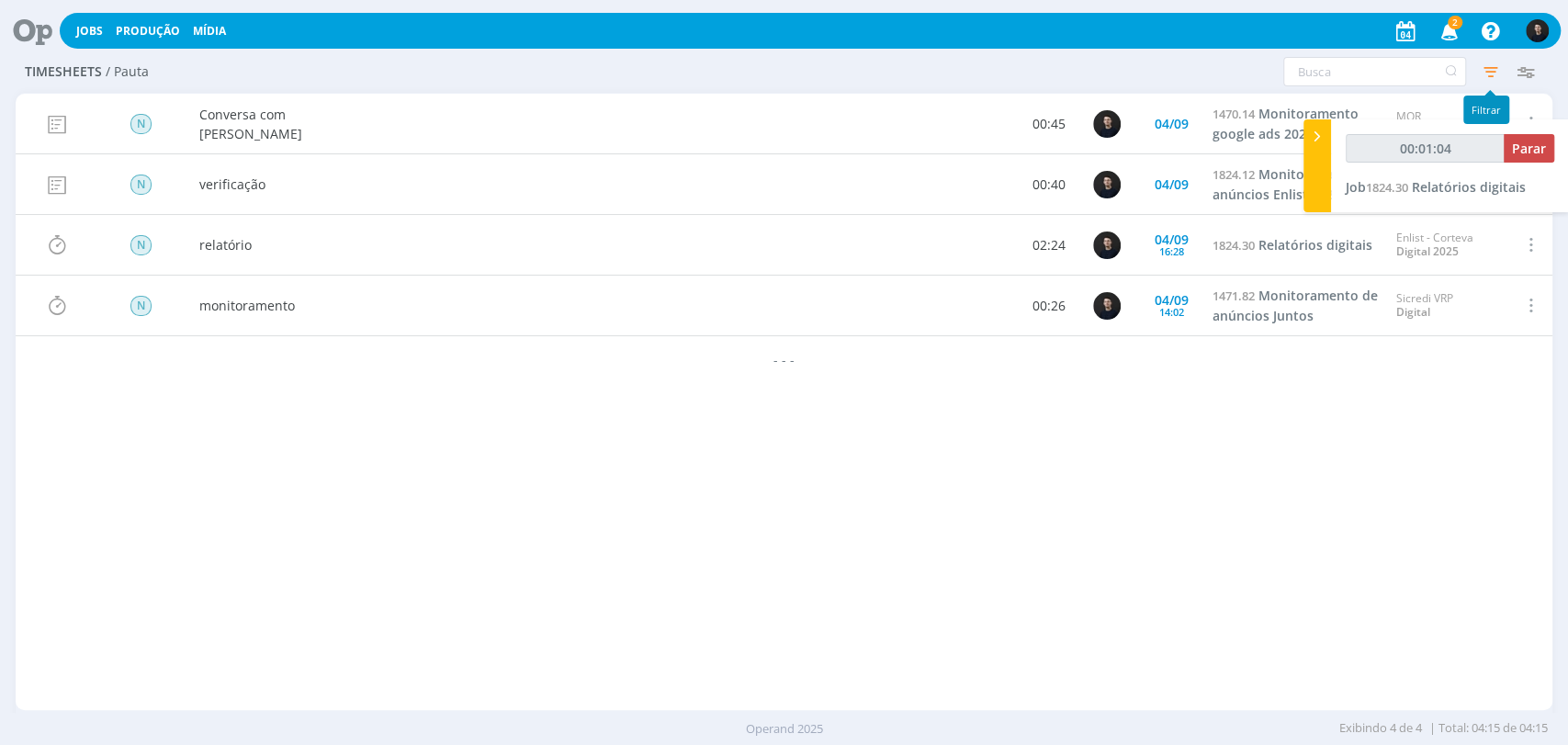
drag, startPoint x: 1495, startPoint y: 84, endPoint x: 1467, endPoint y: 103, distance: 33.8
click at [1495, 84] on icon "button" at bounding box center [1489, 71] width 33 height 33
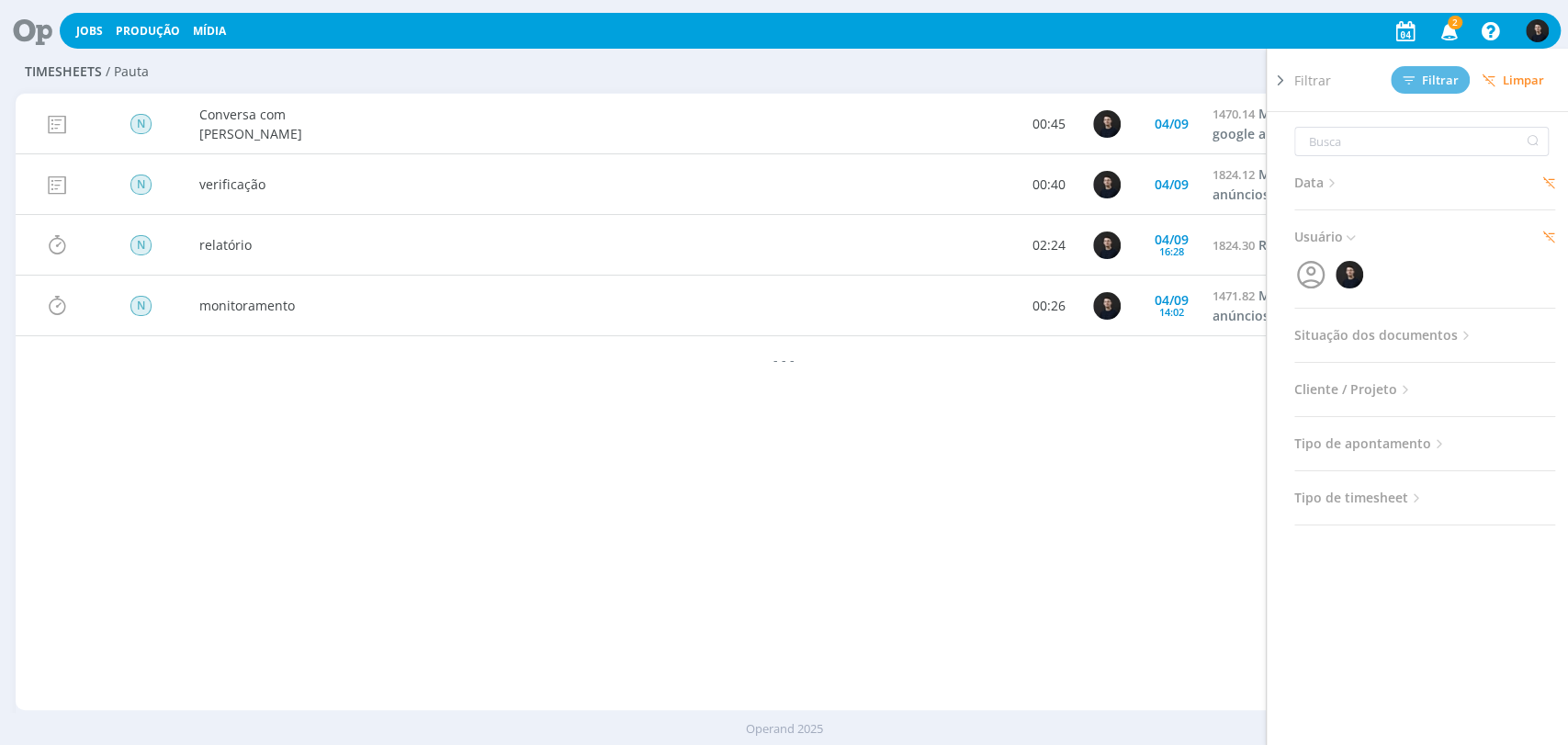
click at [1323, 177] on span "Data" at bounding box center [1316, 182] width 45 height 23
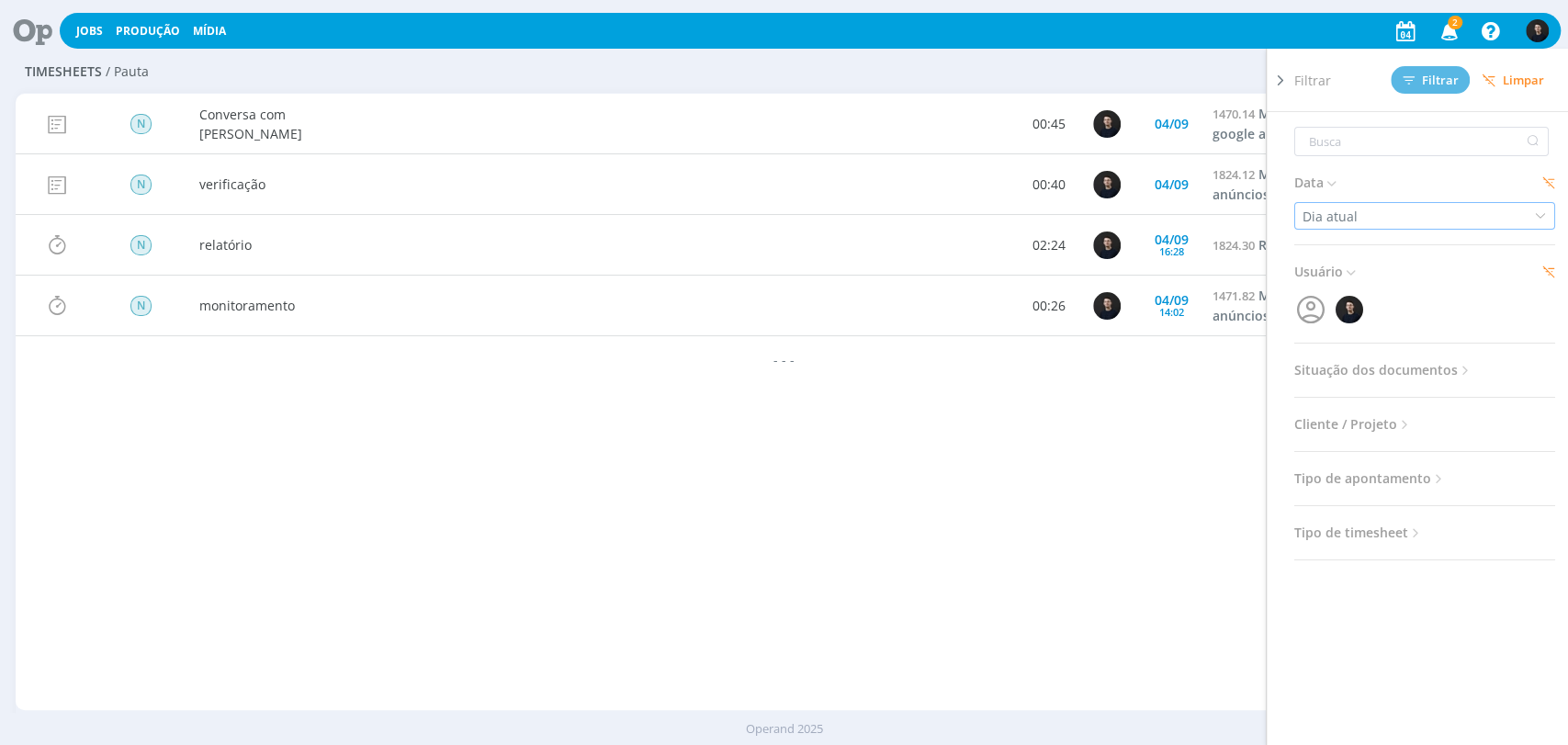
click at [1330, 225] on div "Dia atual" at bounding box center [1331, 216] width 59 height 20
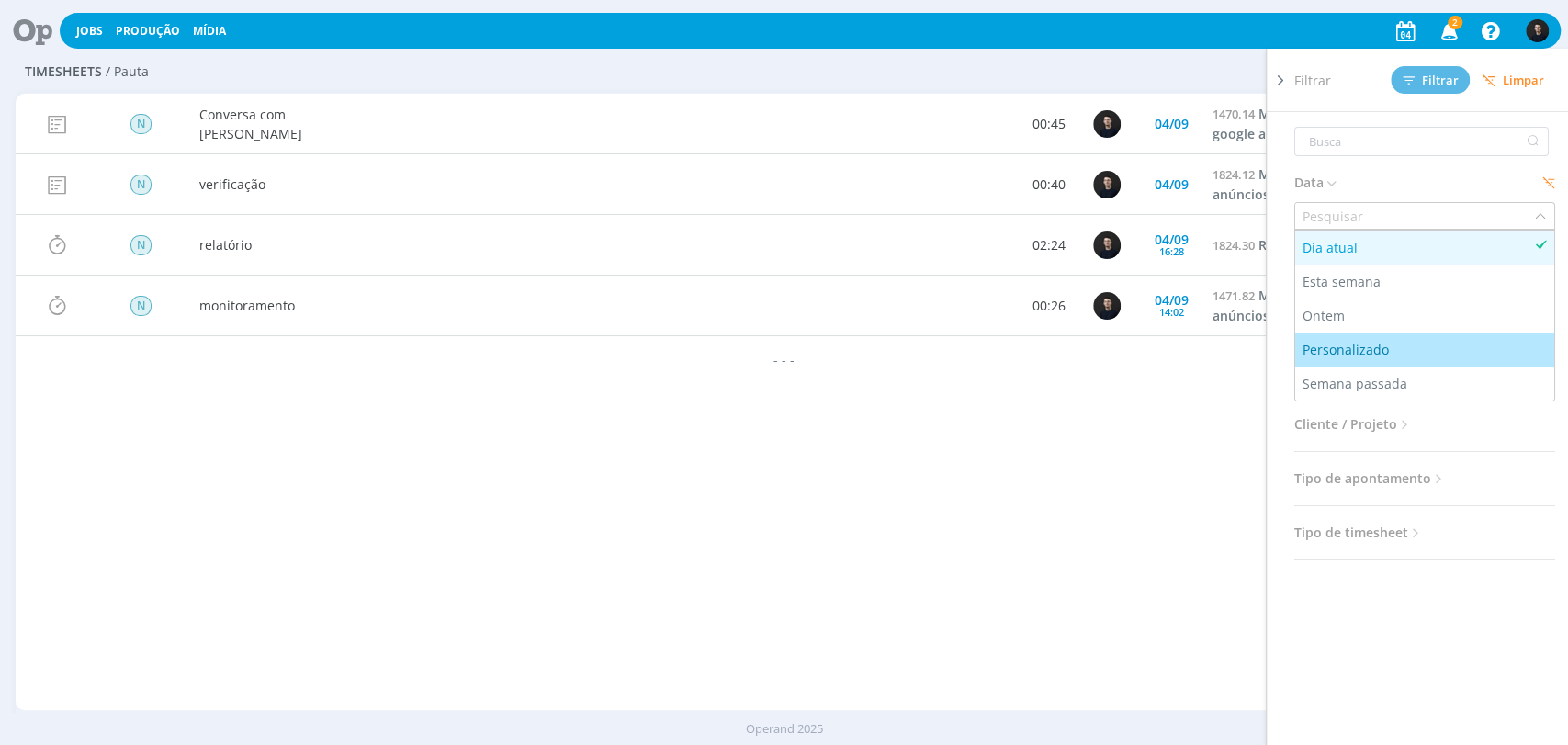
click at [1352, 342] on div "Personalizado" at bounding box center [1347, 349] width 90 height 20
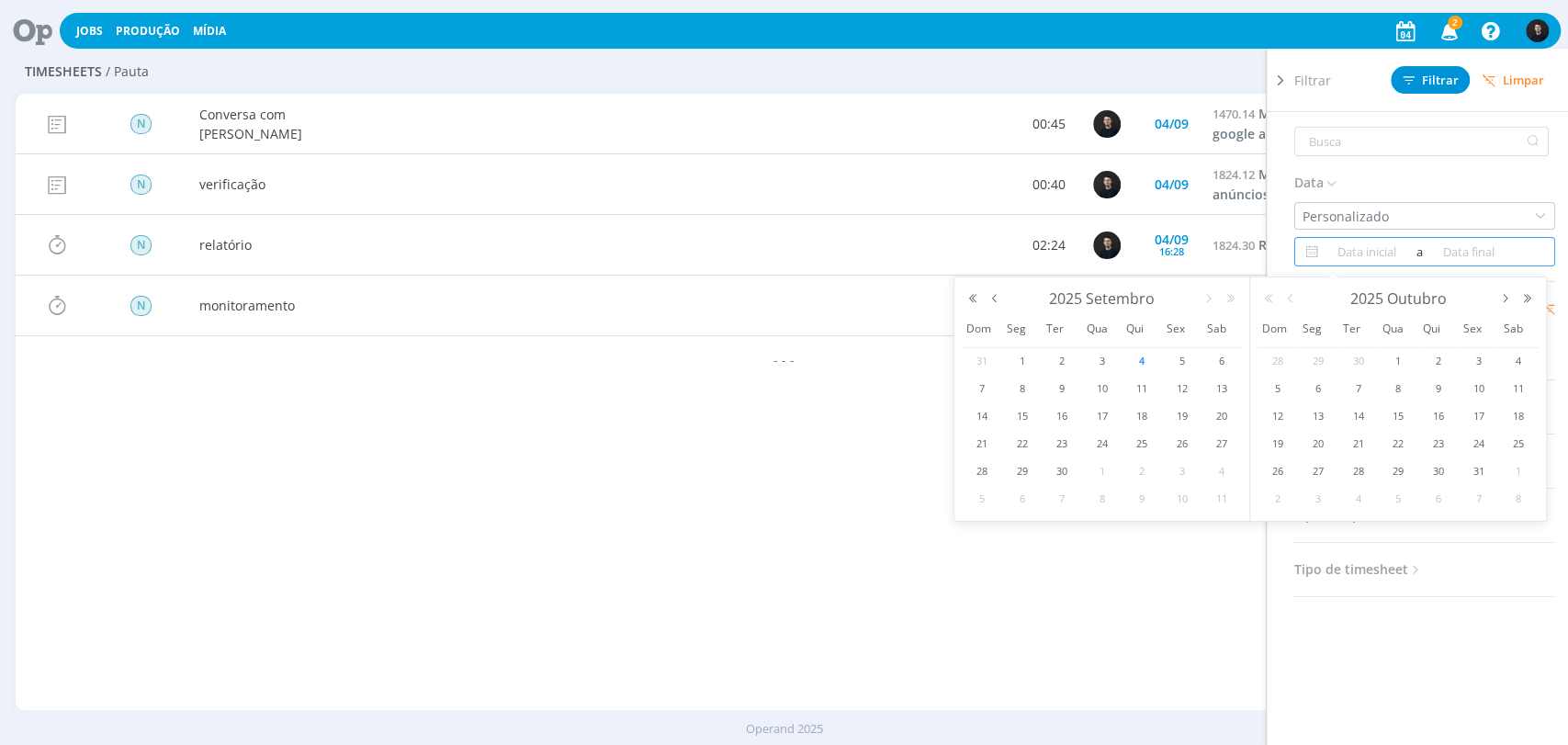
click at [1333, 252] on input at bounding box center [1367, 251] width 89 height 22
type input "00:01:11"
click at [1026, 362] on span "1" at bounding box center [1021, 361] width 22 height 22
click at [1133, 360] on span "4" at bounding box center [1141, 361] width 22 height 22
type input "01/09/2025"
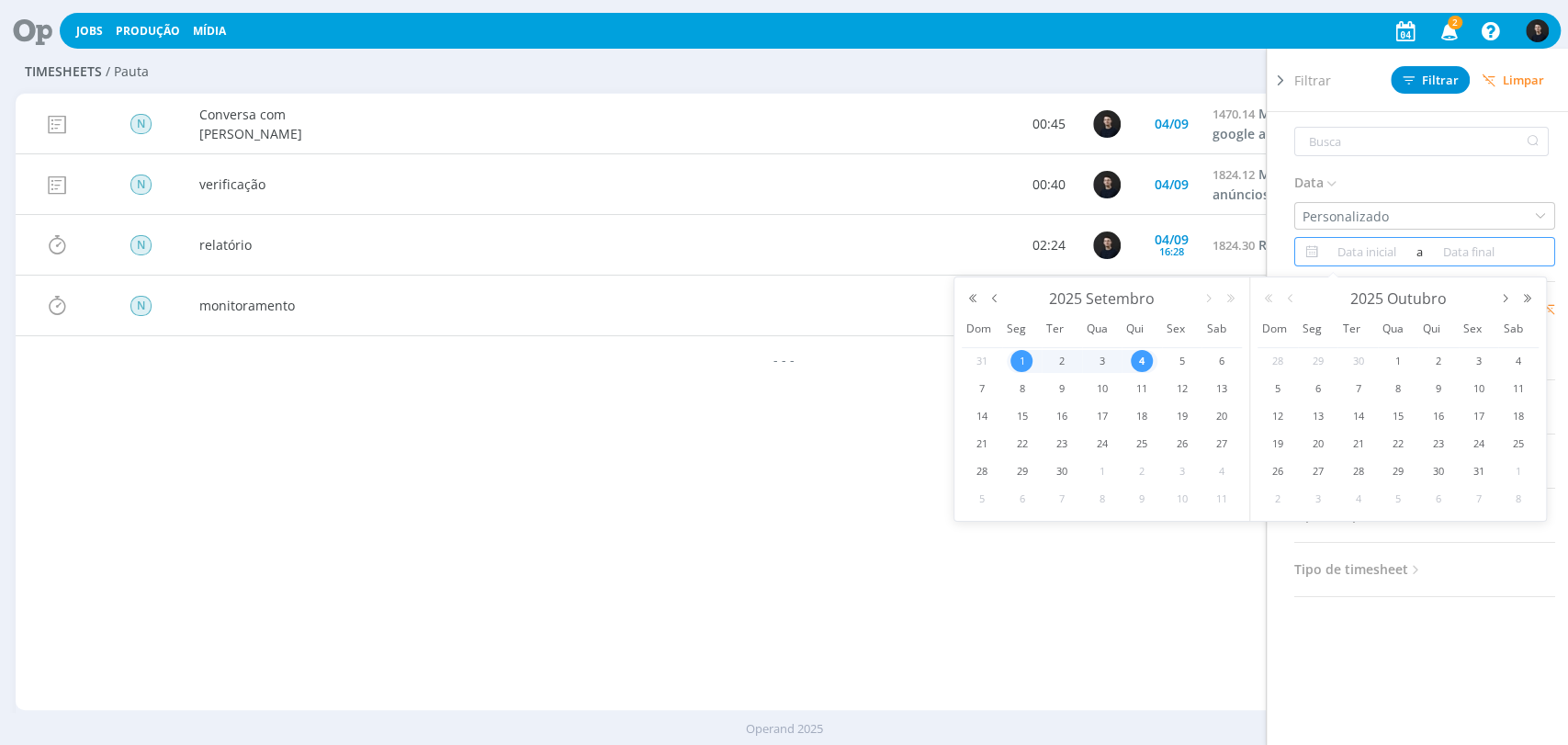
type input "[DATE]"
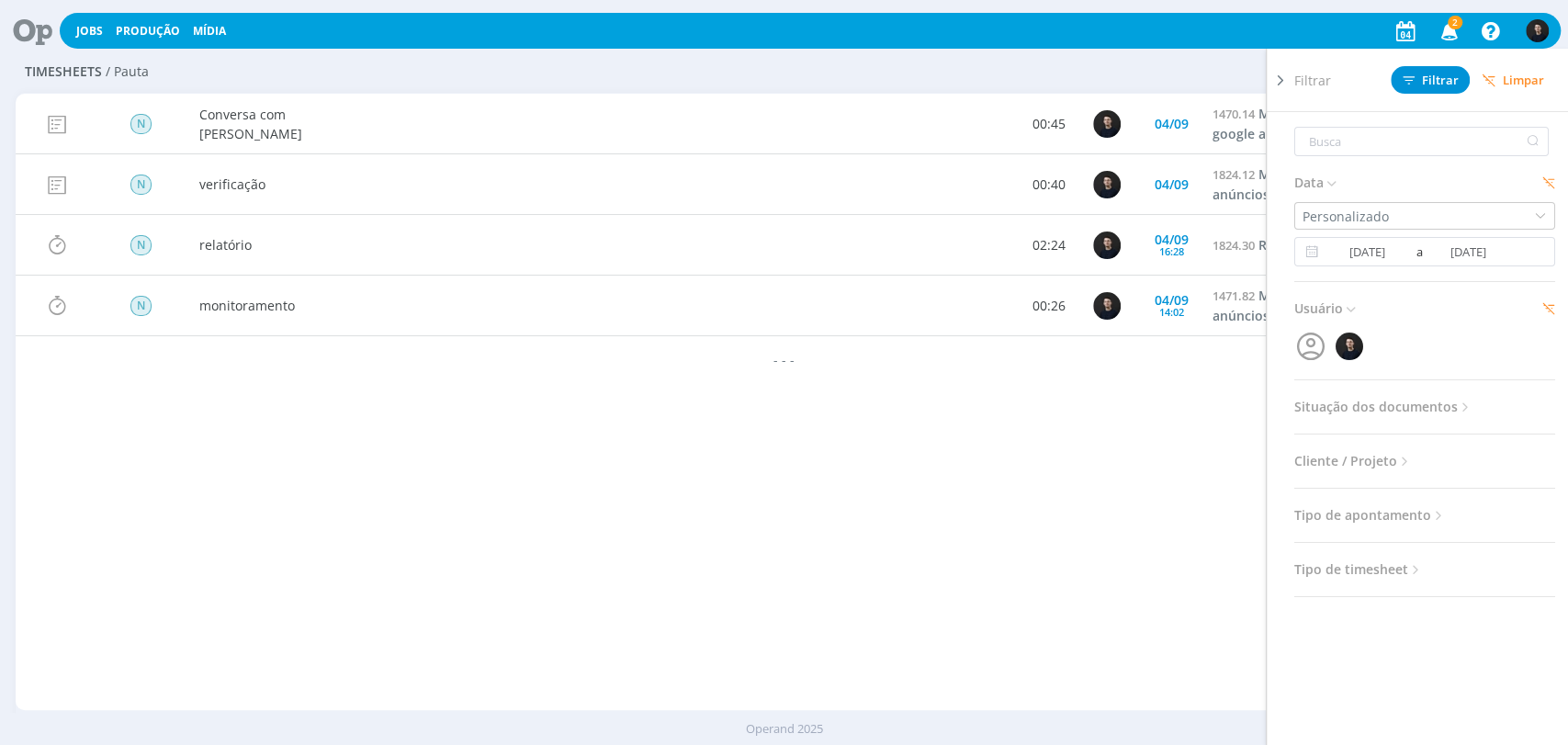
click at [1133, 360] on div "- - -" at bounding box center [784, 359] width 1536 height 46
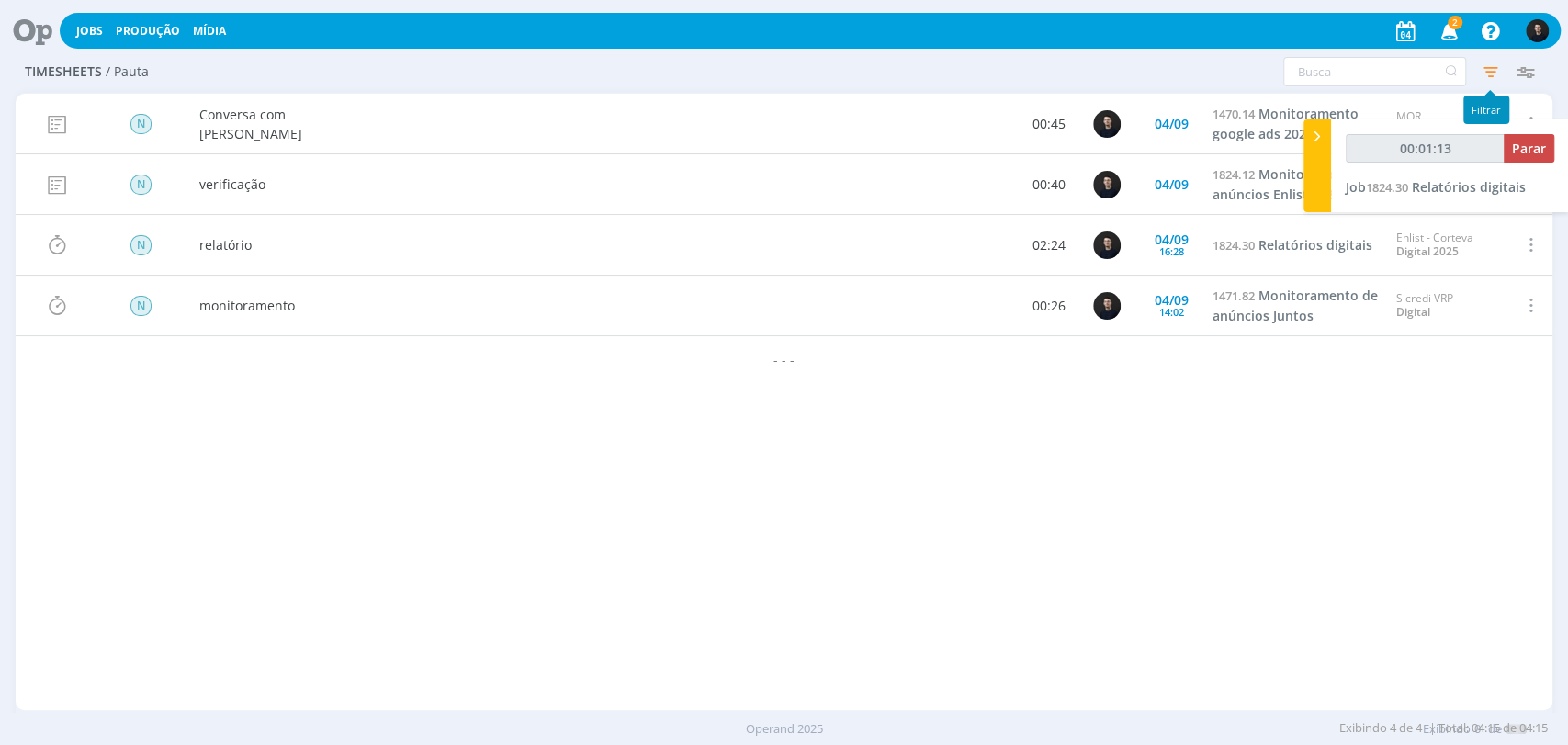
click at [1494, 61] on icon "button" at bounding box center [1489, 71] width 33 height 33
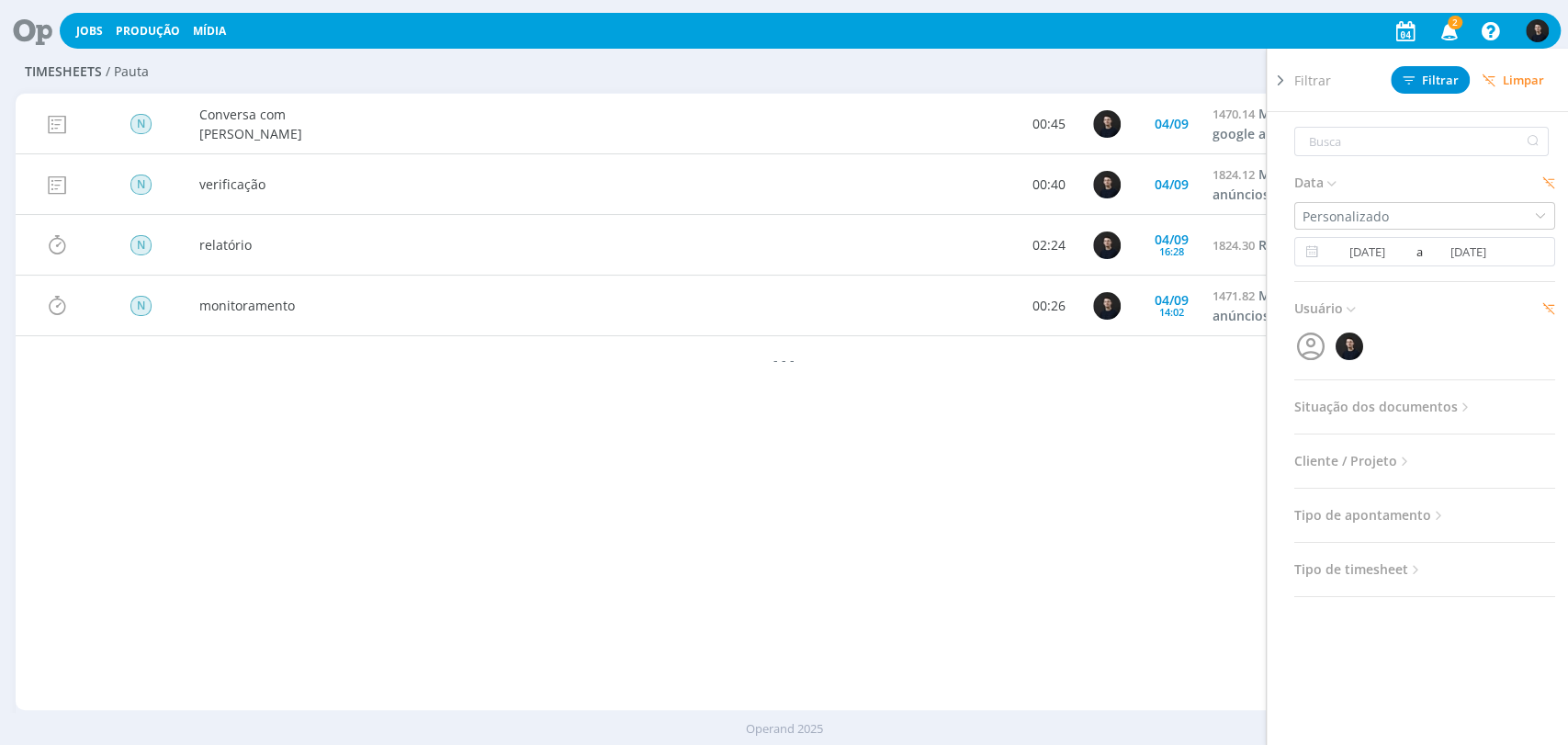
click at [1155, 385] on div "N Conversa com amanda 00:45 04/09 1470.14 Monitoramento google ads 2025 MOR Ges…" at bounding box center [784, 402] width 1536 height 616
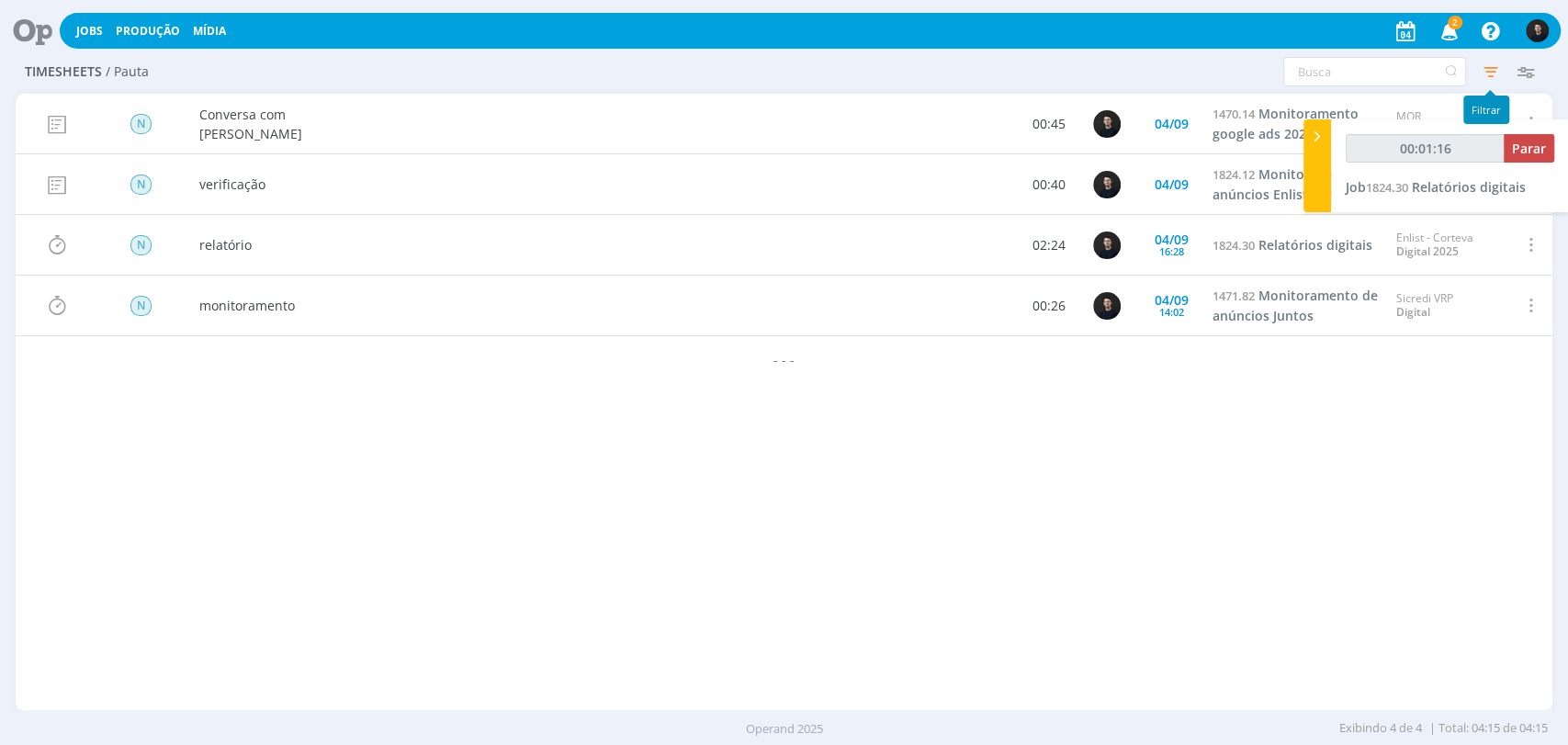
click at [1491, 81] on icon "button" at bounding box center [1489, 71] width 33 height 33
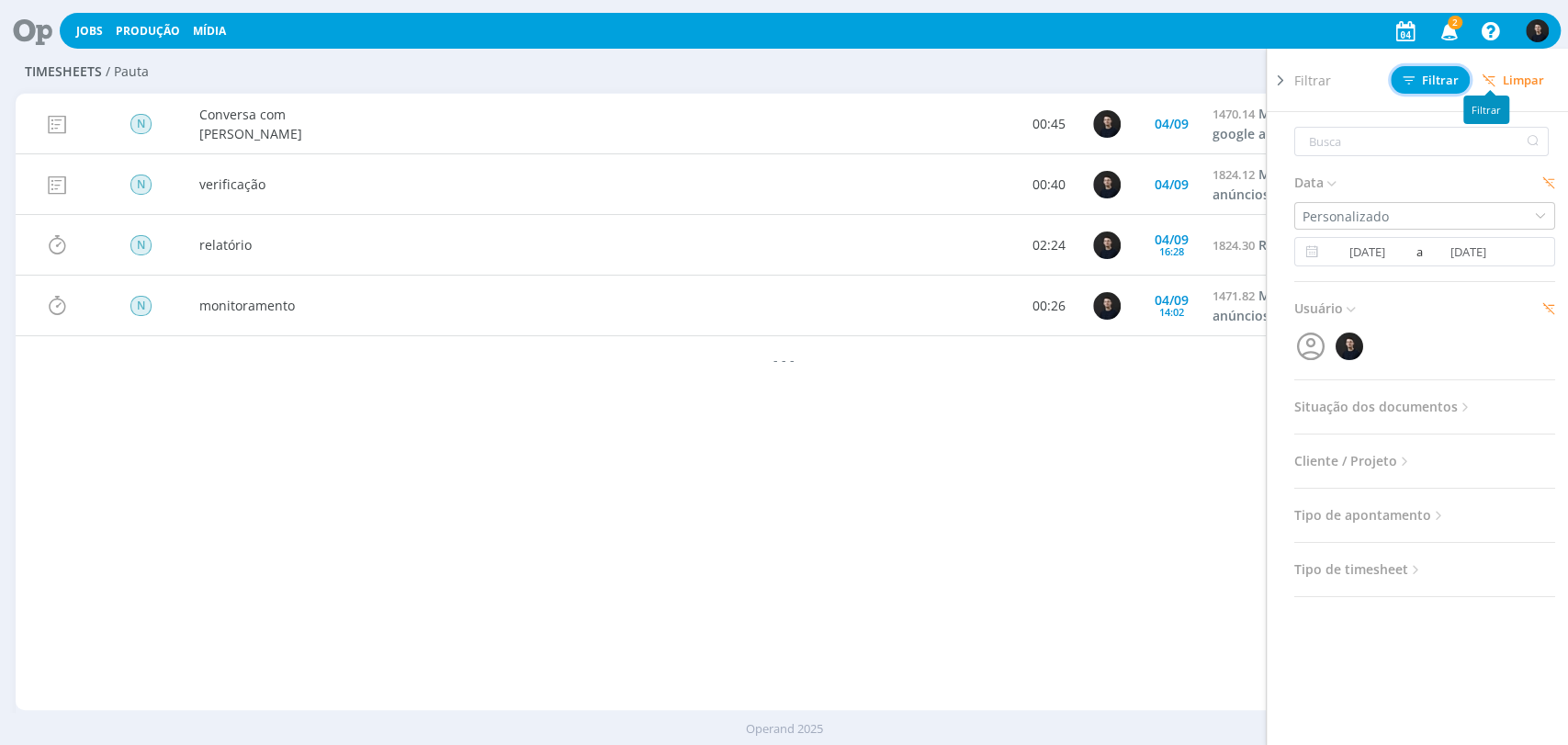
click at [1444, 86] on span "Filtrar" at bounding box center [1431, 80] width 56 height 12
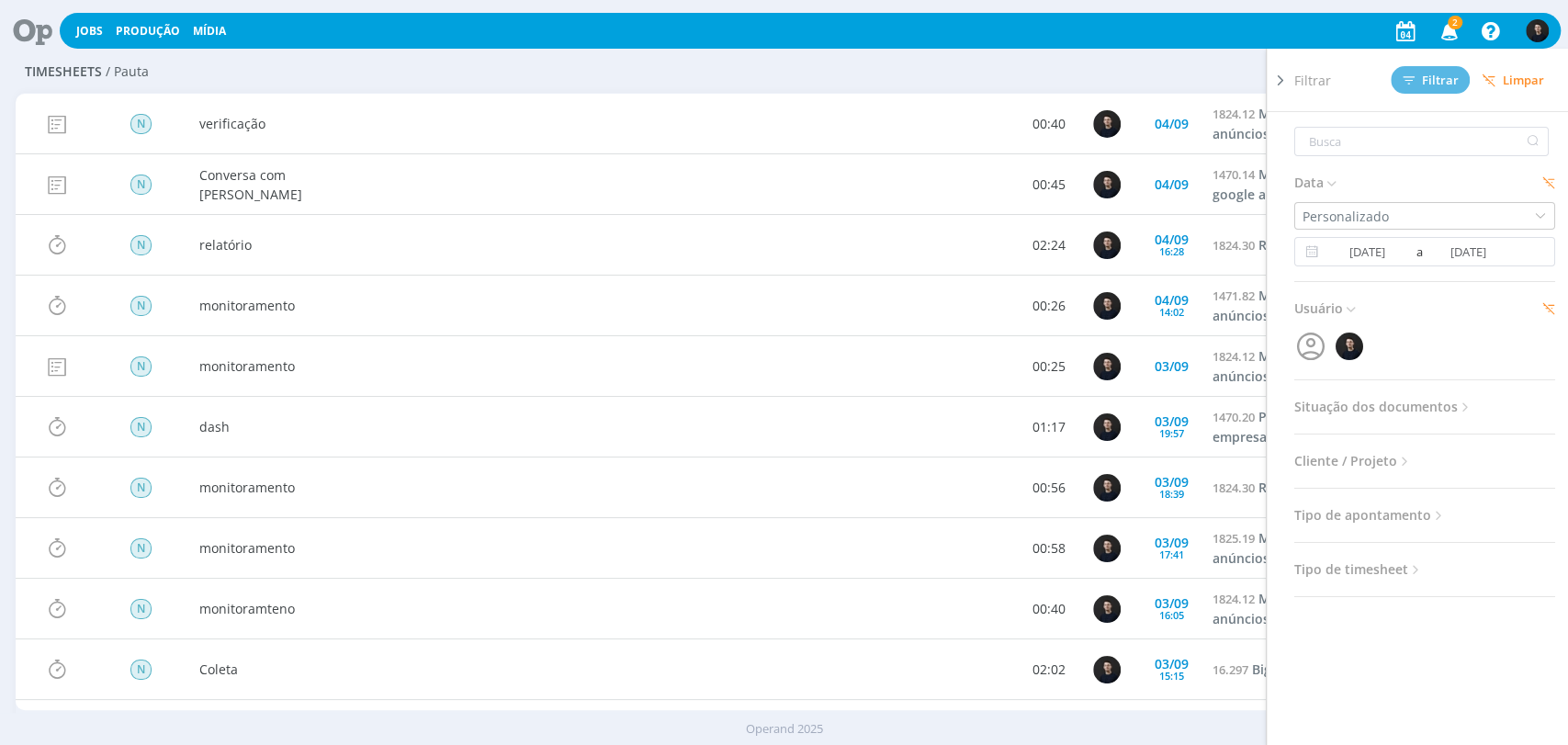
click at [1043, 89] on div "Timesheets / Pauta Configurar exibição Ordenação Ordenação padrão Tipo de times…" at bounding box center [784, 72] width 1536 height 42
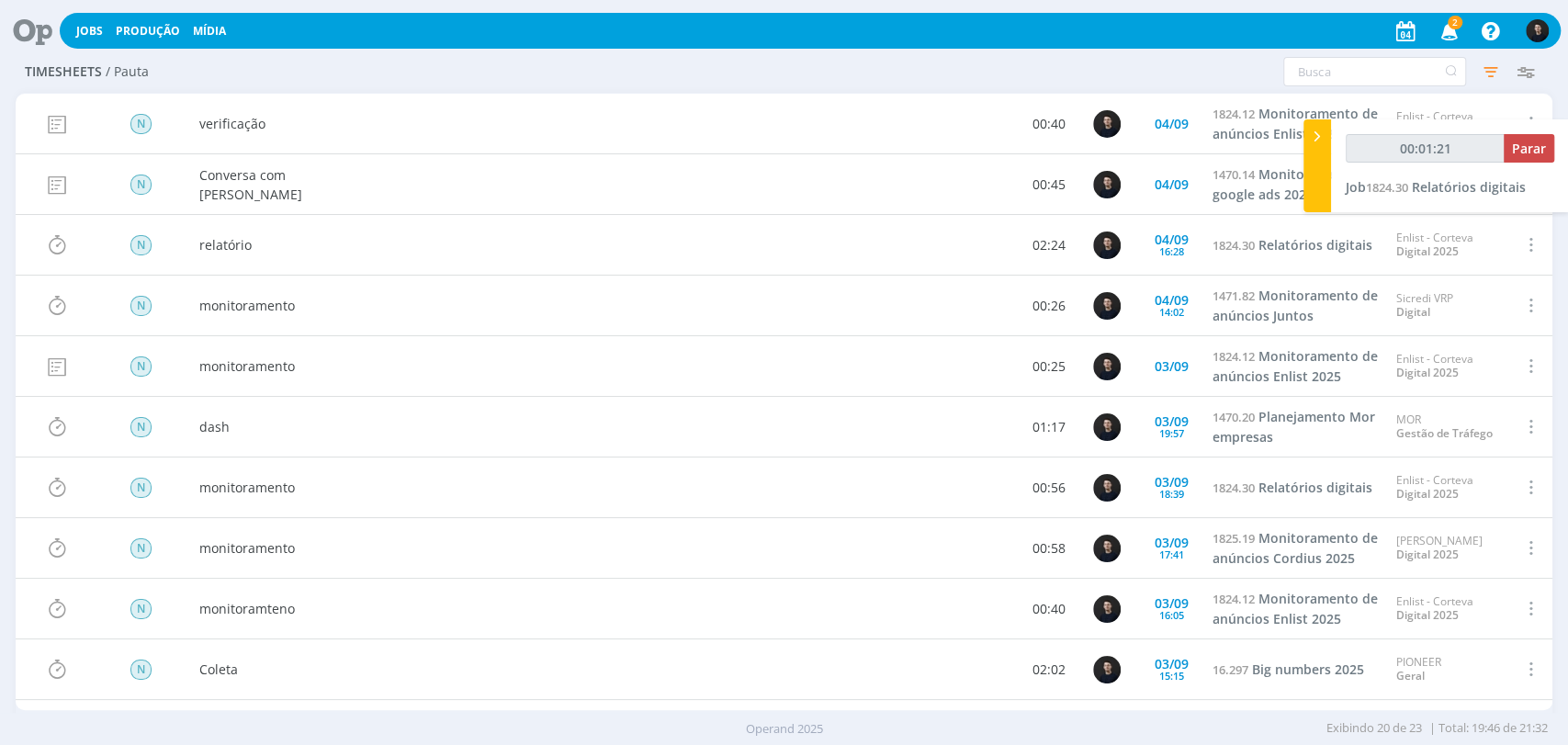
click at [26, 23] on icon at bounding box center [26, 31] width 38 height 36
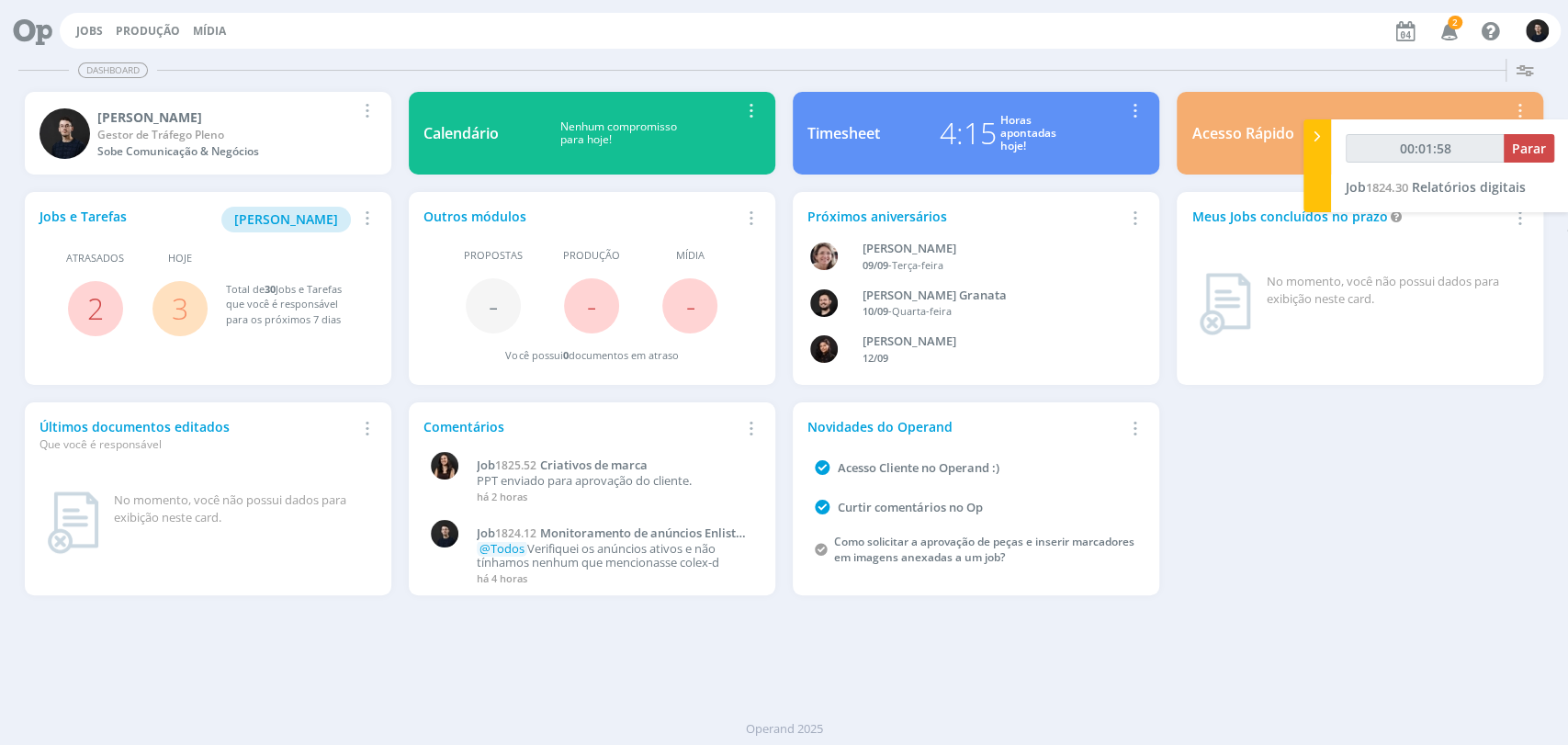
click at [1289, 536] on div "Jobs e Tarefas Minha Pauta Remover Card Atrasados 2 Hoje 3 Total de 30 Jobs e T…" at bounding box center [784, 395] width 1536 height 421
type input "00:01:59"
click at [1323, 190] on div at bounding box center [1316, 165] width 27 height 93
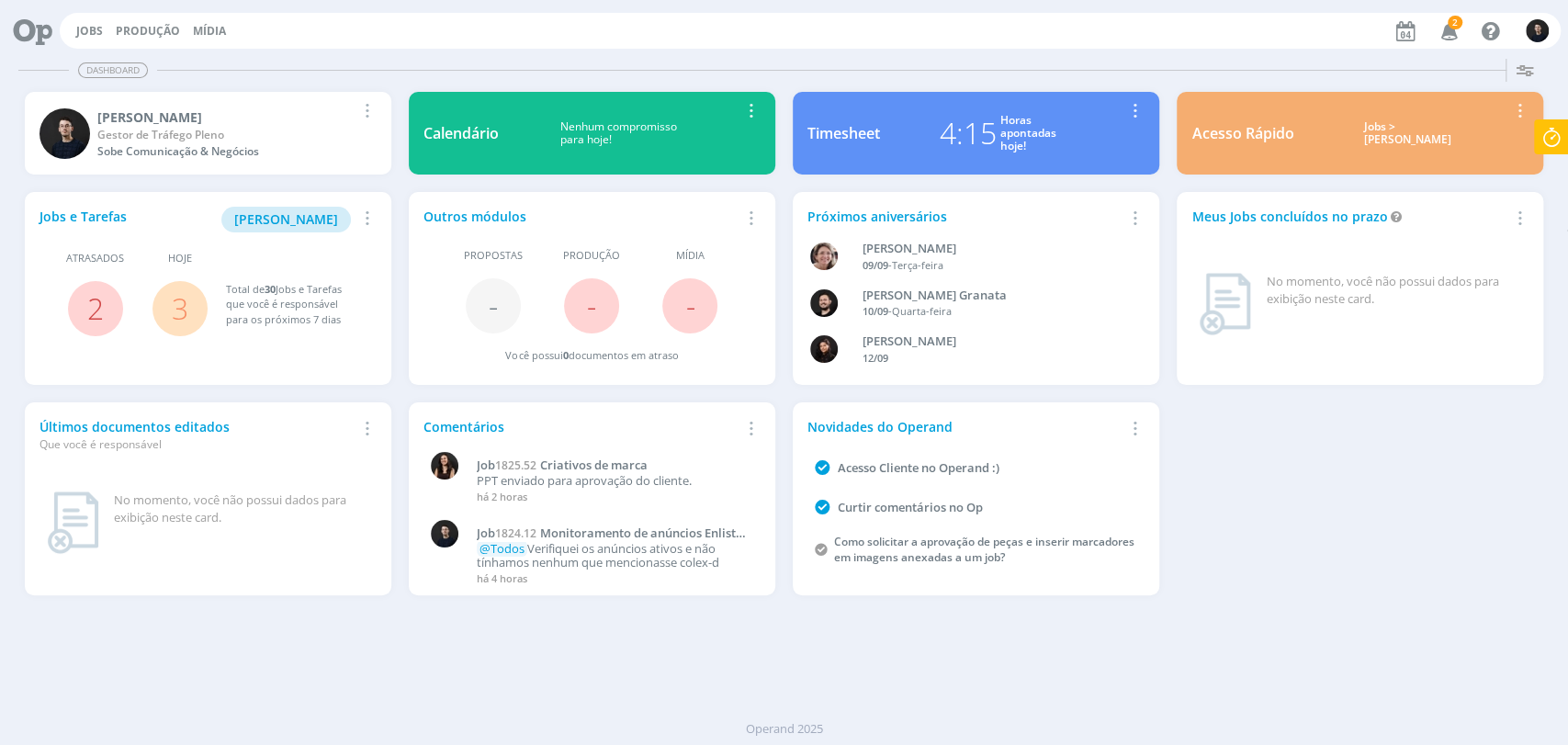
click at [1183, 188] on div "Meus Jobs concluídos no prazo Este card exibe as informações relacionadas aos j…" at bounding box center [1360, 289] width 384 height 210
